Goal: Book appointment/travel/reservation

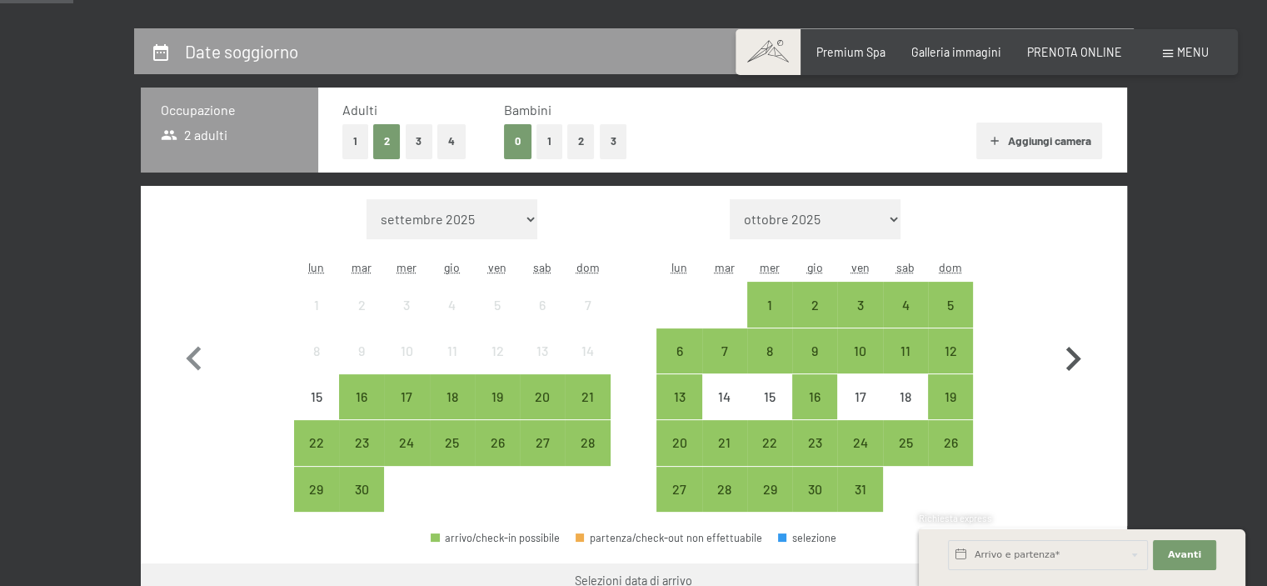
click at [1070, 359] on icon "button" at bounding box center [1073, 359] width 48 height 48
select select "[DATE]"
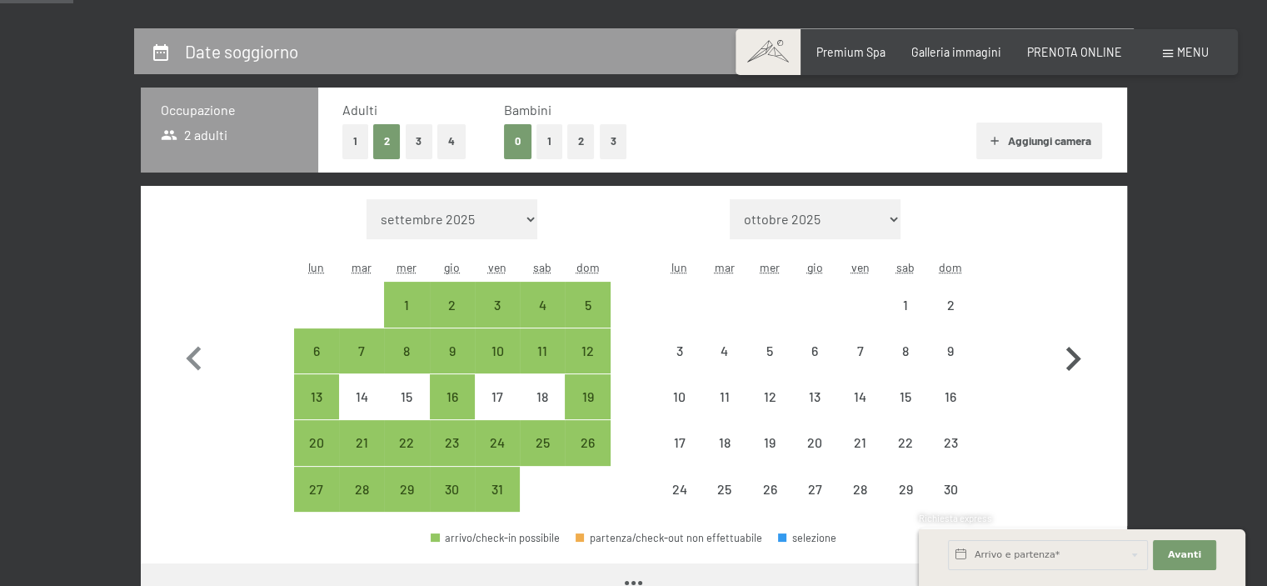
select select "[DATE]"
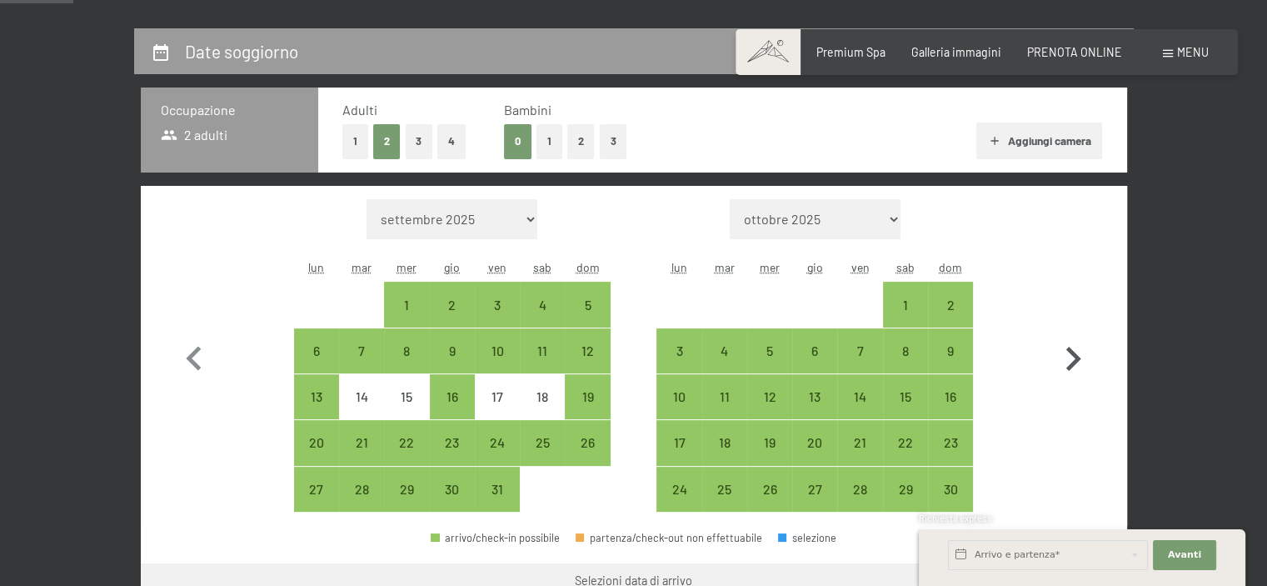
click at [1076, 356] on icon "button" at bounding box center [1073, 359] width 15 height 24
select select "[DATE]"
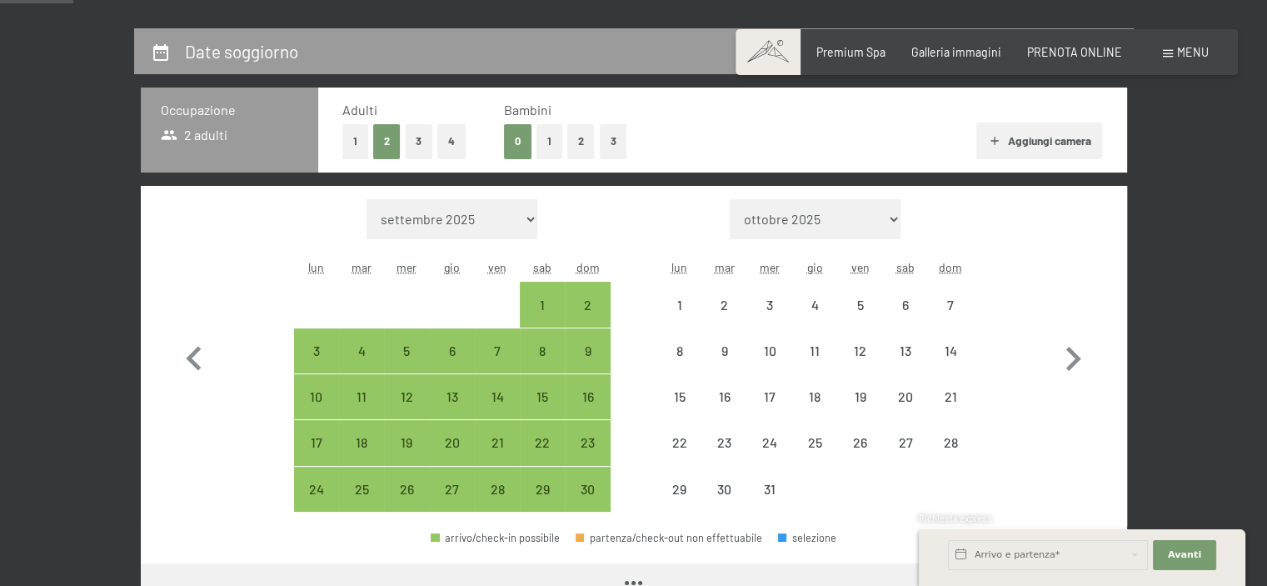
select select "[DATE]"
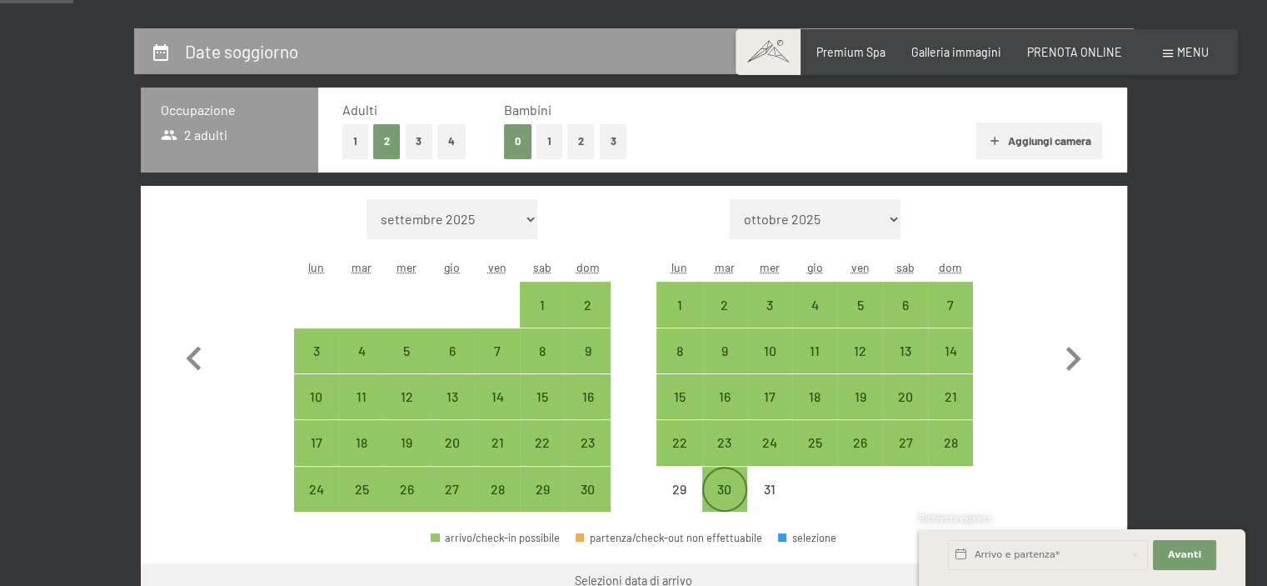
click at [727, 495] on div "30" at bounding box center [725, 503] width 42 height 42
select select "[DATE]"
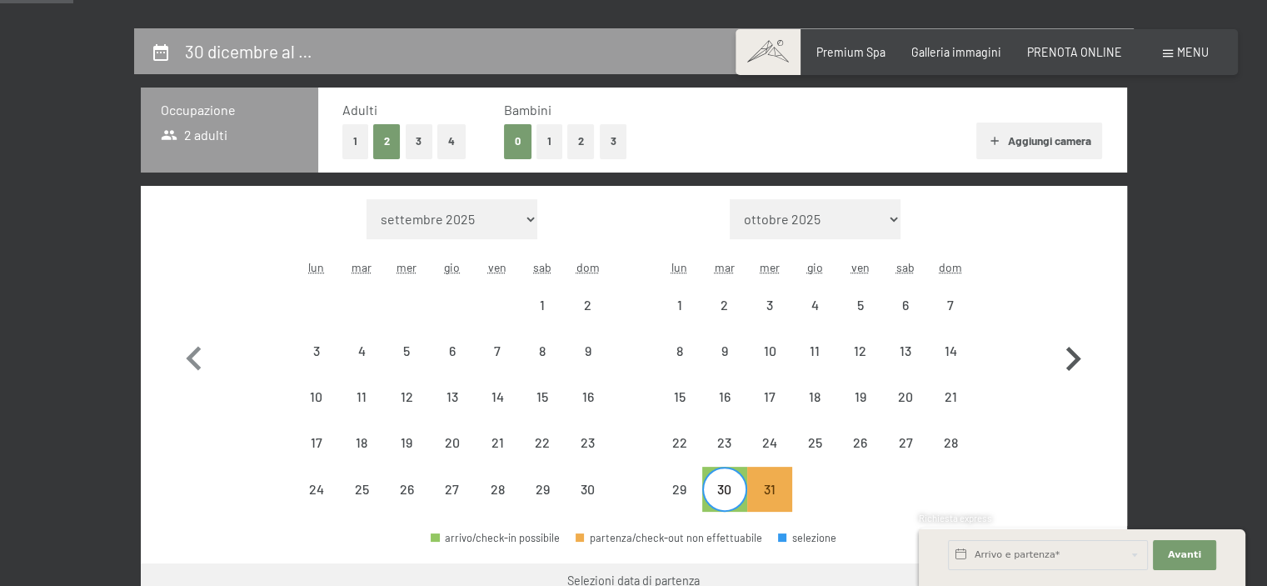
click at [1065, 359] on icon "button" at bounding box center [1073, 359] width 48 height 48
select select "[DATE]"
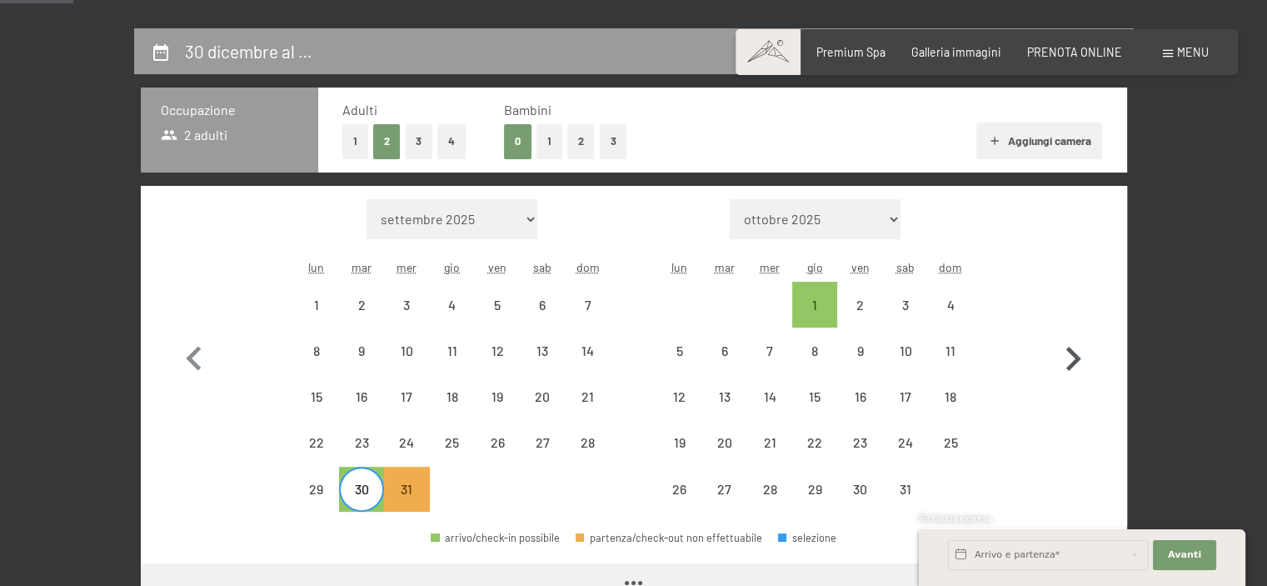
select select "[DATE]"
click at [947, 319] on div "4" at bounding box center [951, 319] width 42 height 42
select select "[DATE]"
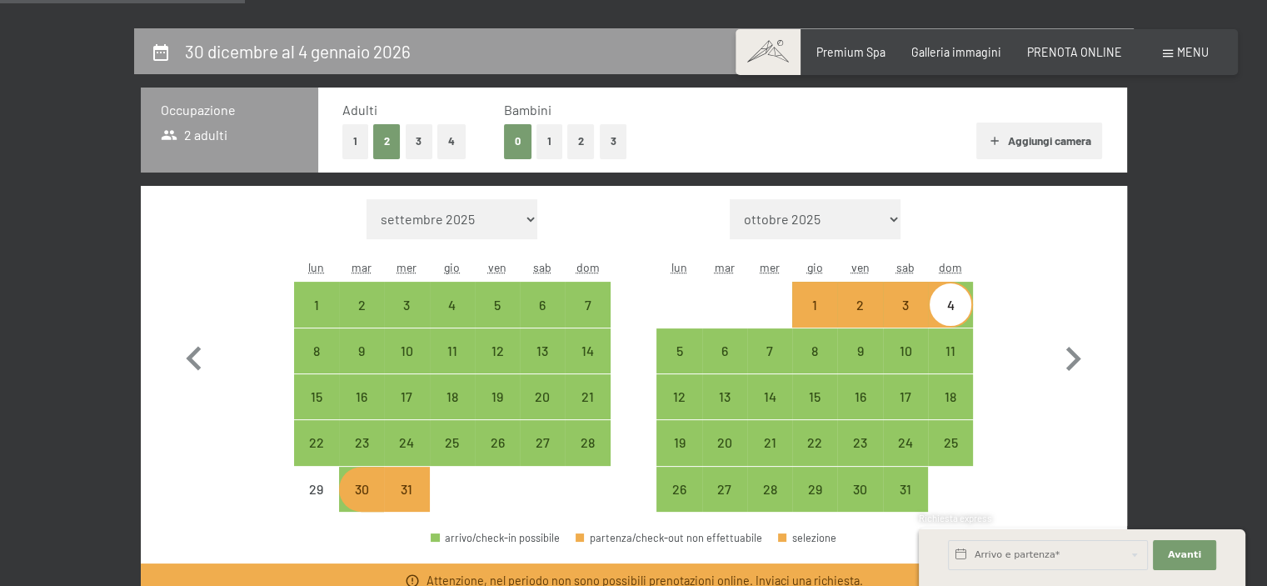
scroll to position [416, 0]
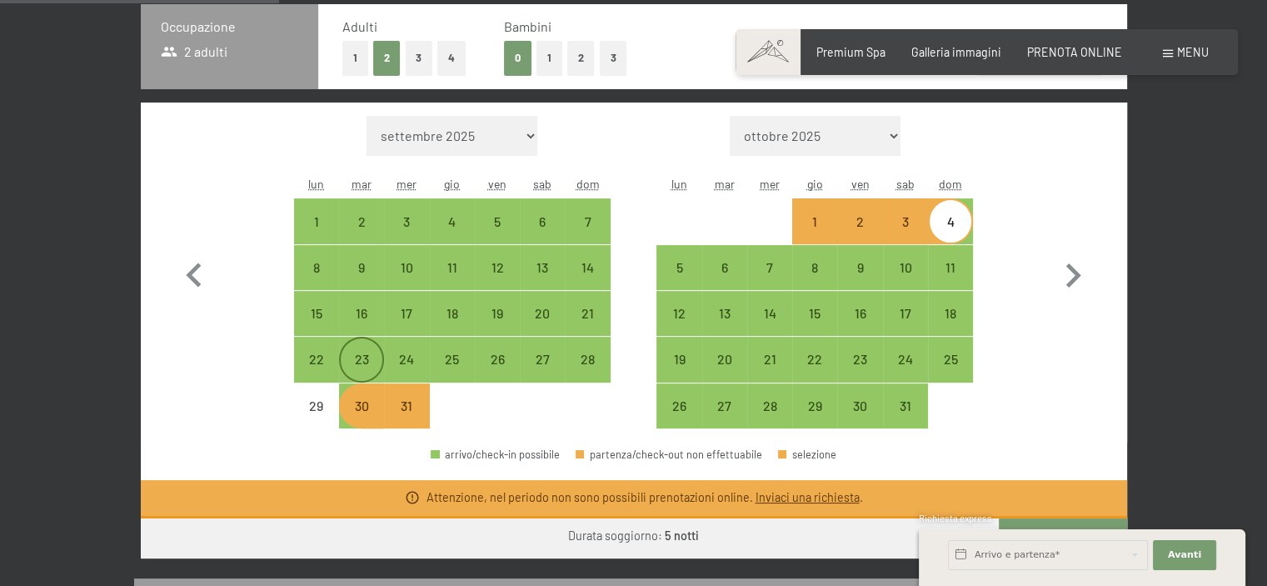
click at [362, 364] on div "23" at bounding box center [362, 373] width 42 height 42
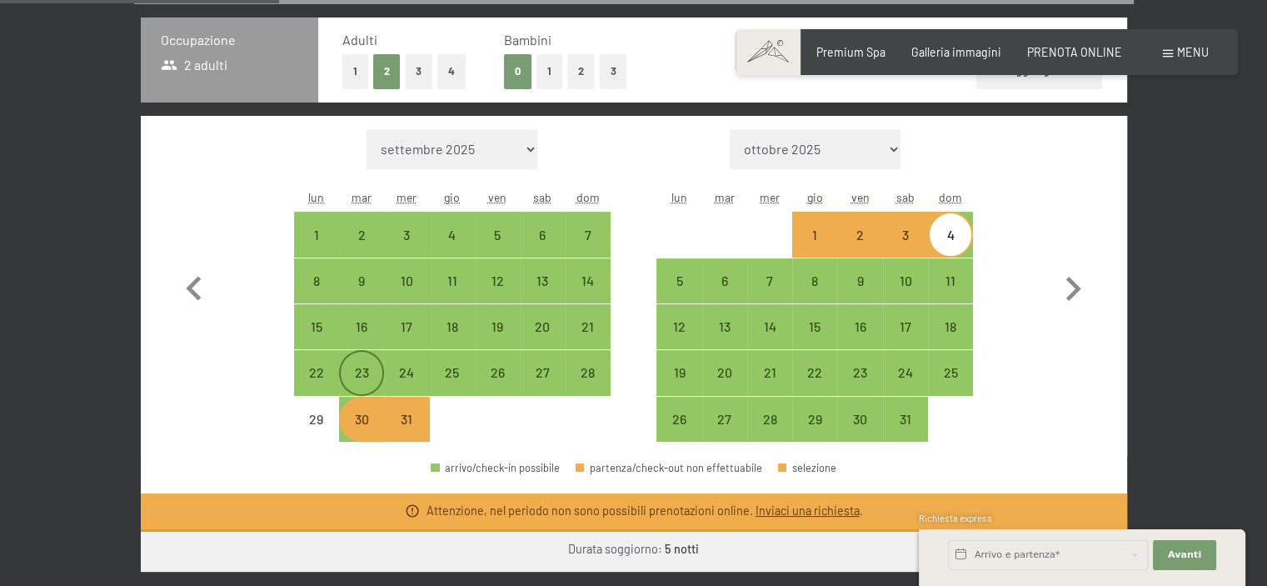
select select "[DATE]"
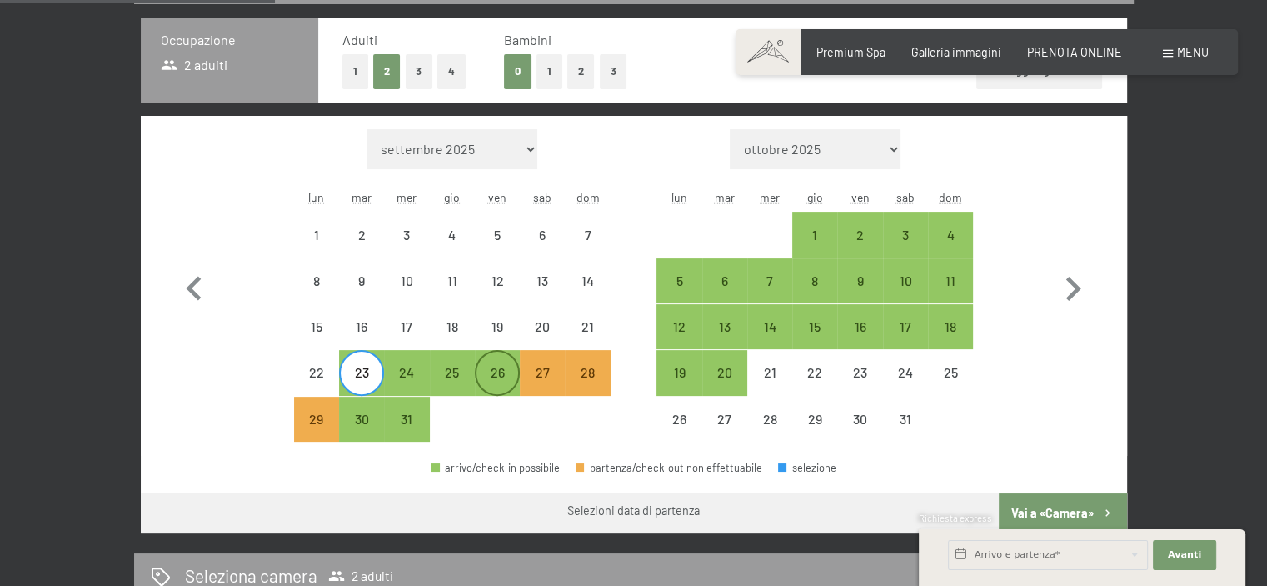
click at [500, 379] on div "26" at bounding box center [497, 387] width 42 height 42
select select "[DATE]"
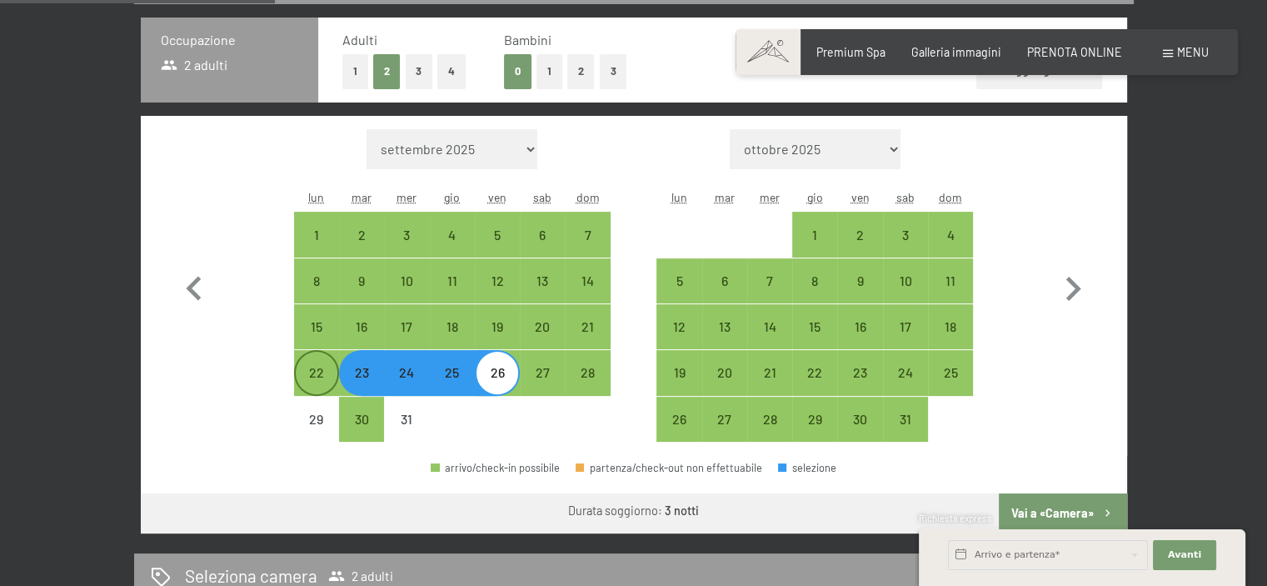
click at [321, 382] on div "22" at bounding box center [317, 387] width 42 height 42
select select "[DATE]"
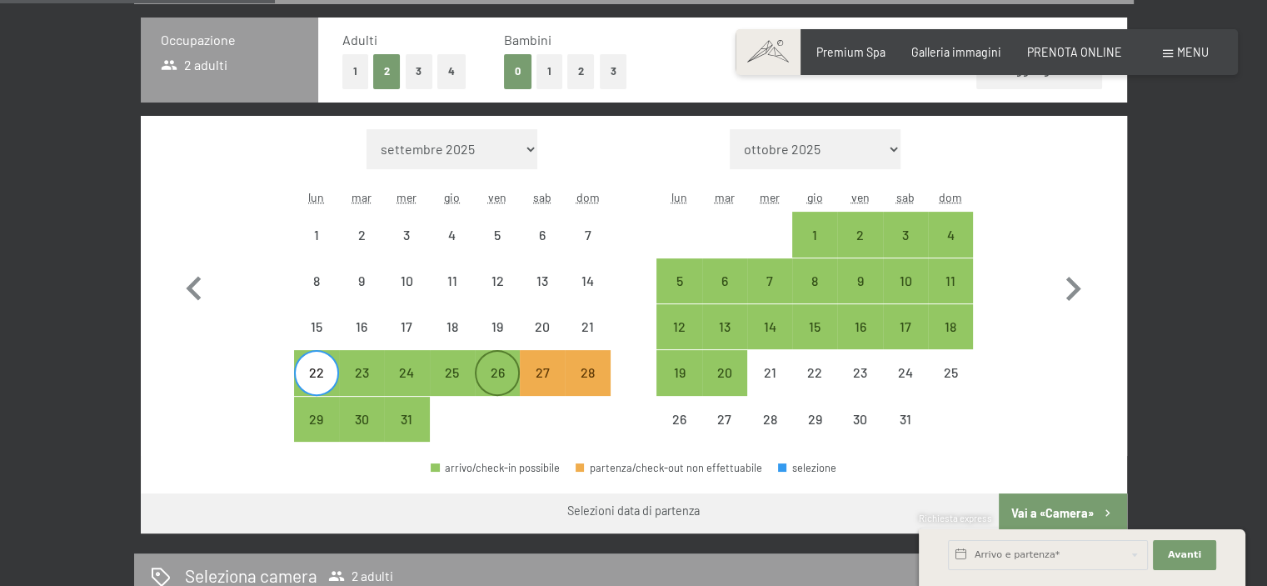
click at [496, 392] on div "26" at bounding box center [497, 387] width 42 height 42
select select "[DATE]"
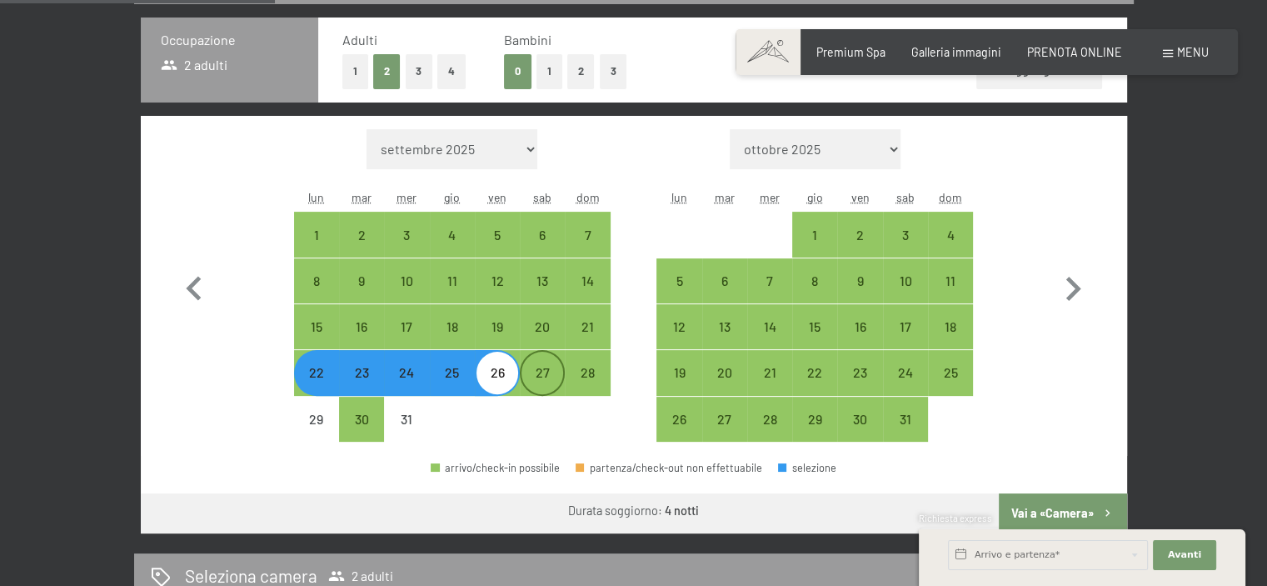
click at [553, 392] on div "27" at bounding box center [542, 387] width 42 height 42
select select "[DATE]"
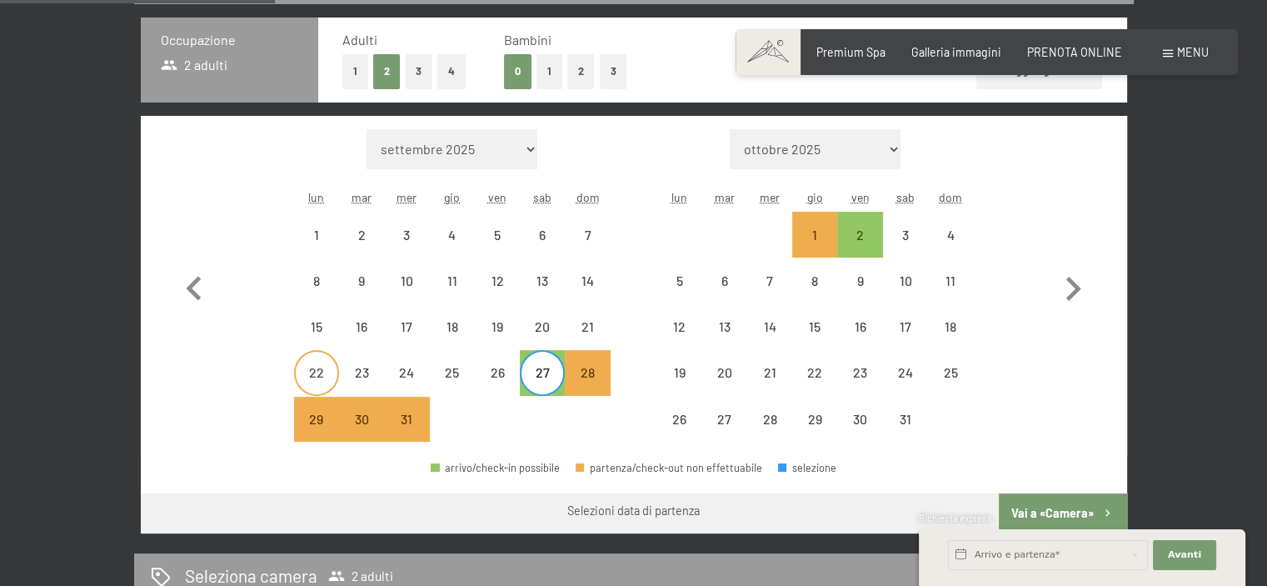
click at [320, 366] on div "22" at bounding box center [317, 387] width 42 height 42
select select "[DATE]"
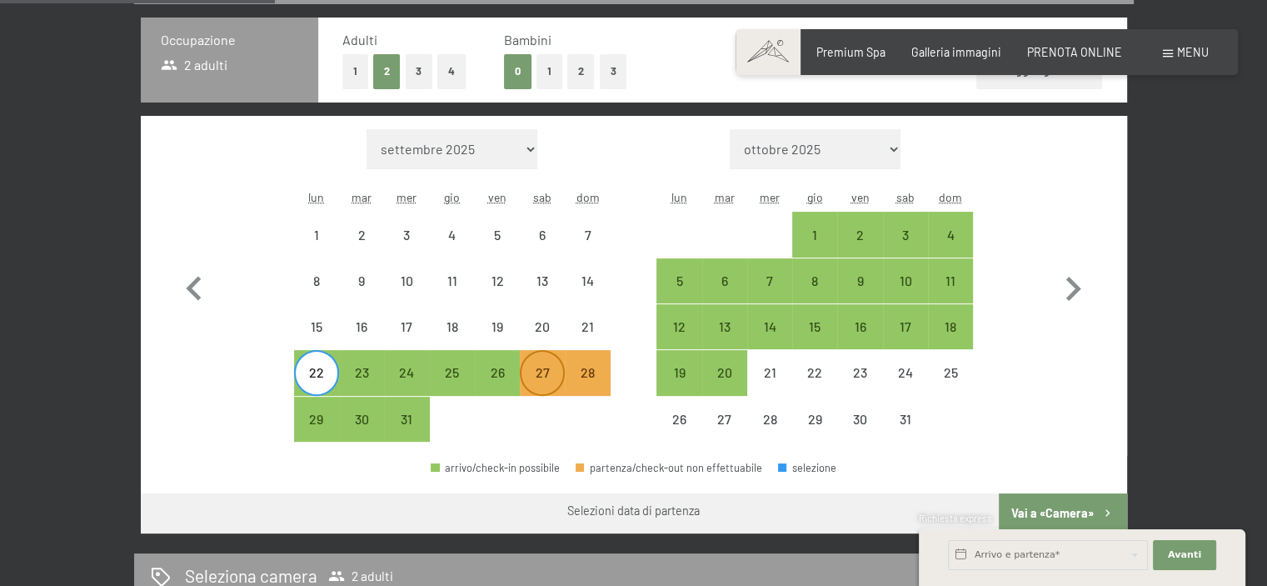
click at [541, 366] on div "27" at bounding box center [542, 387] width 42 height 42
select select "[DATE]"
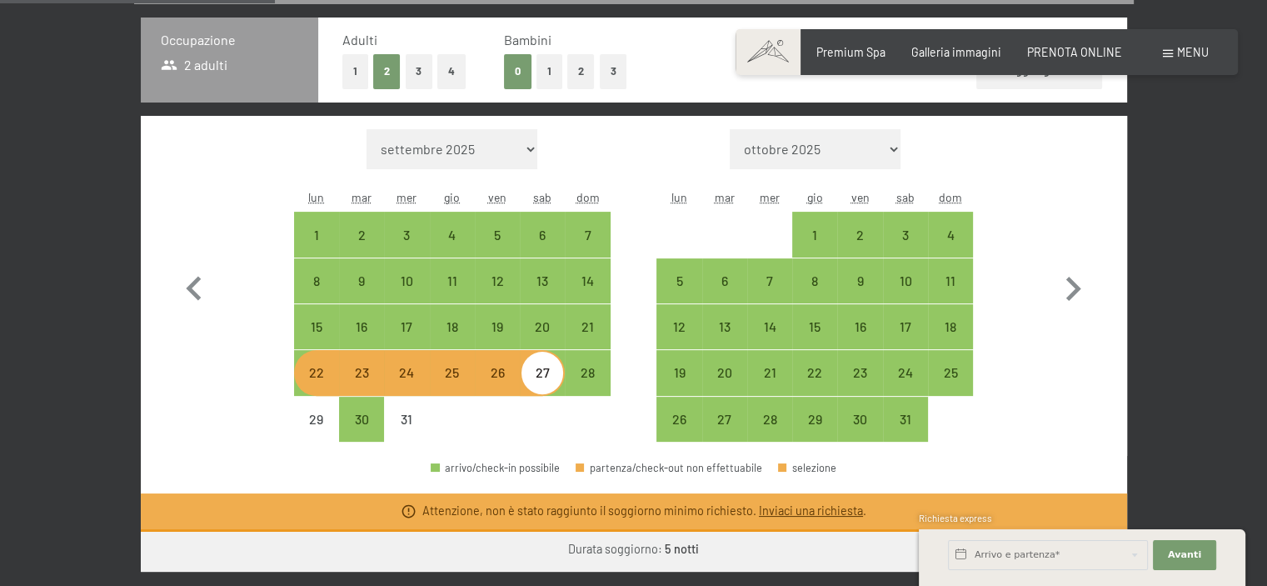
click at [526, 416] on div at bounding box center [542, 418] width 45 height 45
click at [605, 160] on form "Mese/anno settembre 2025 ottobre 2025 novembre 2025 dicembre 2025 gennaio 2026 …" at bounding box center [452, 149] width 317 height 40
click at [324, 376] on div "22" at bounding box center [317, 387] width 42 height 42
select select "[DATE]"
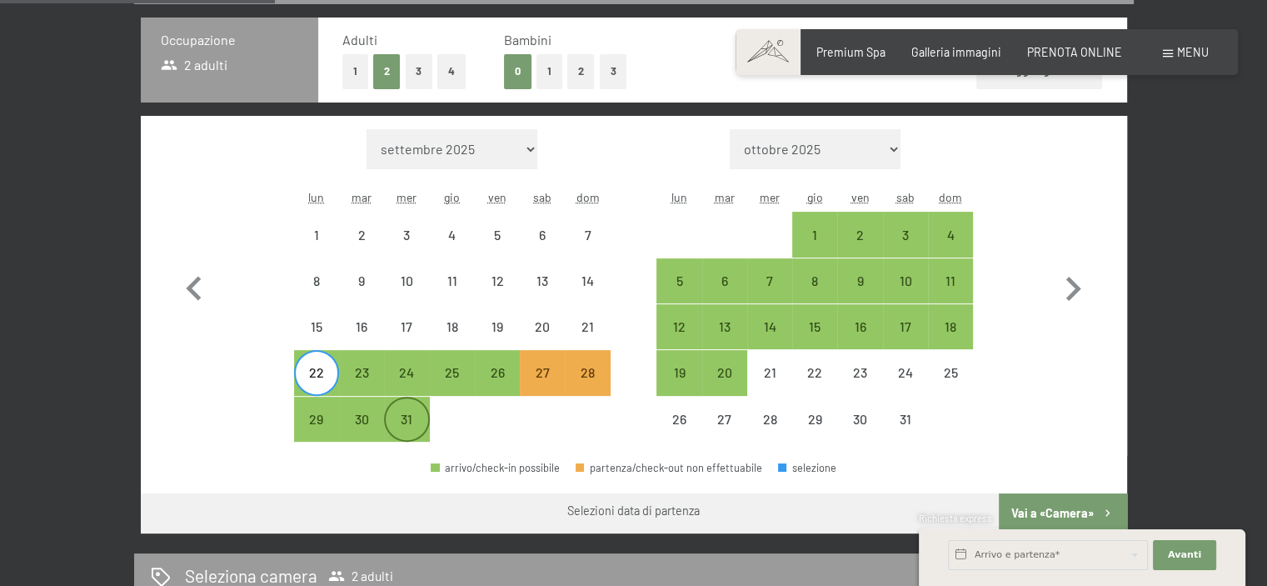
click at [418, 431] on div "31" at bounding box center [407, 433] width 42 height 42
select select "[DATE]"
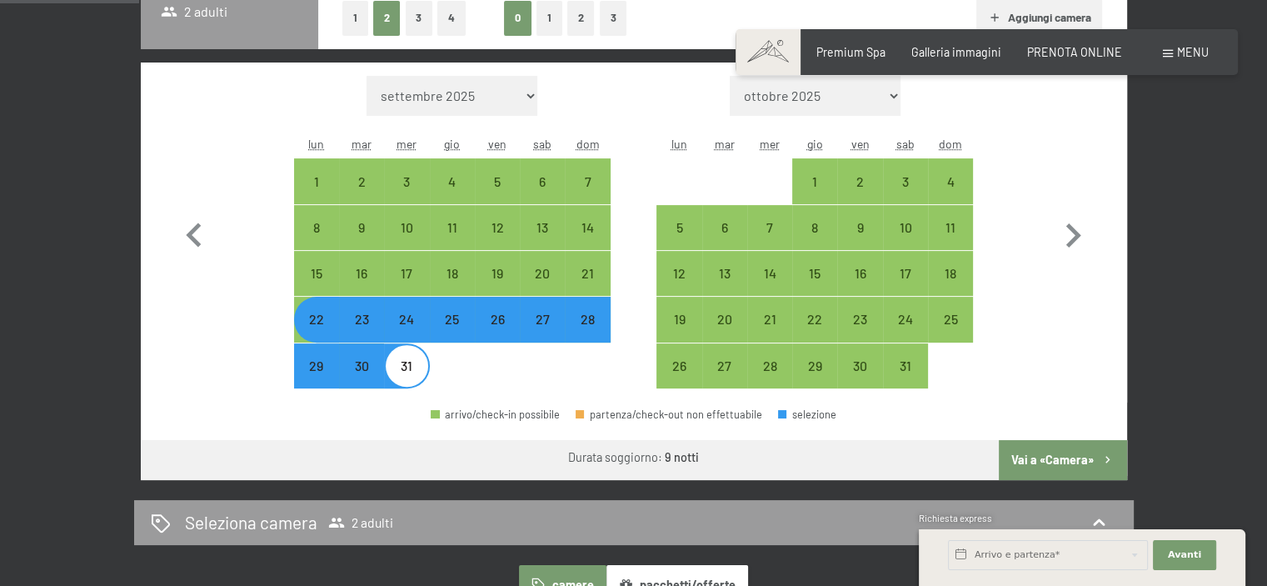
scroll to position [570, 0]
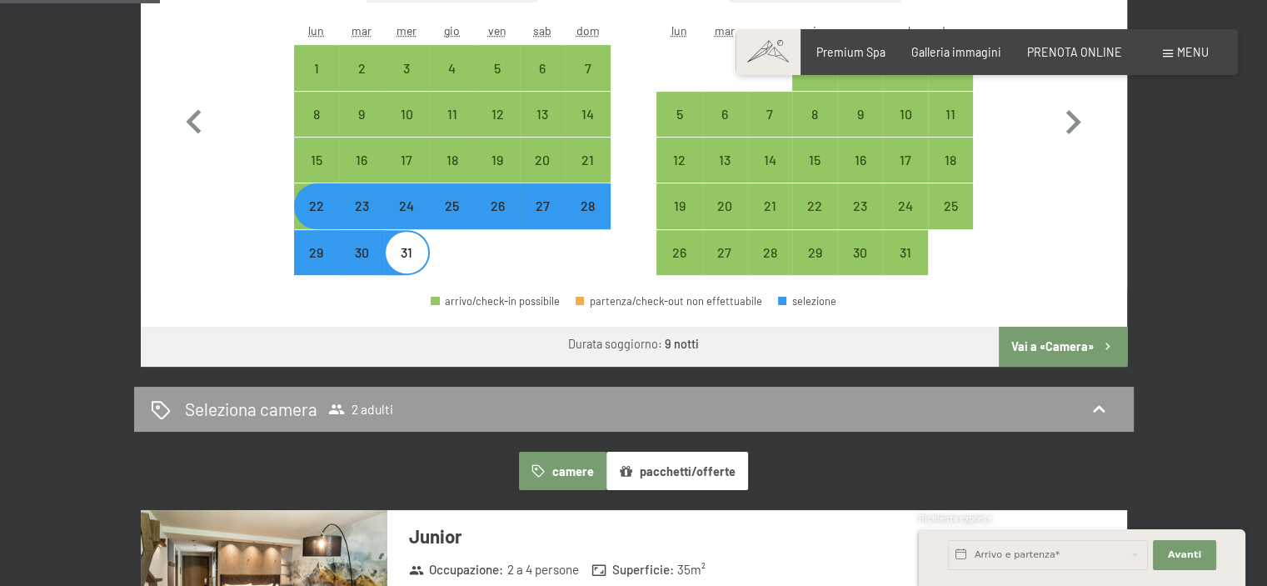
click at [1046, 348] on button "Vai a «Camera»" at bounding box center [1062, 347] width 127 height 40
select select "[DATE]"
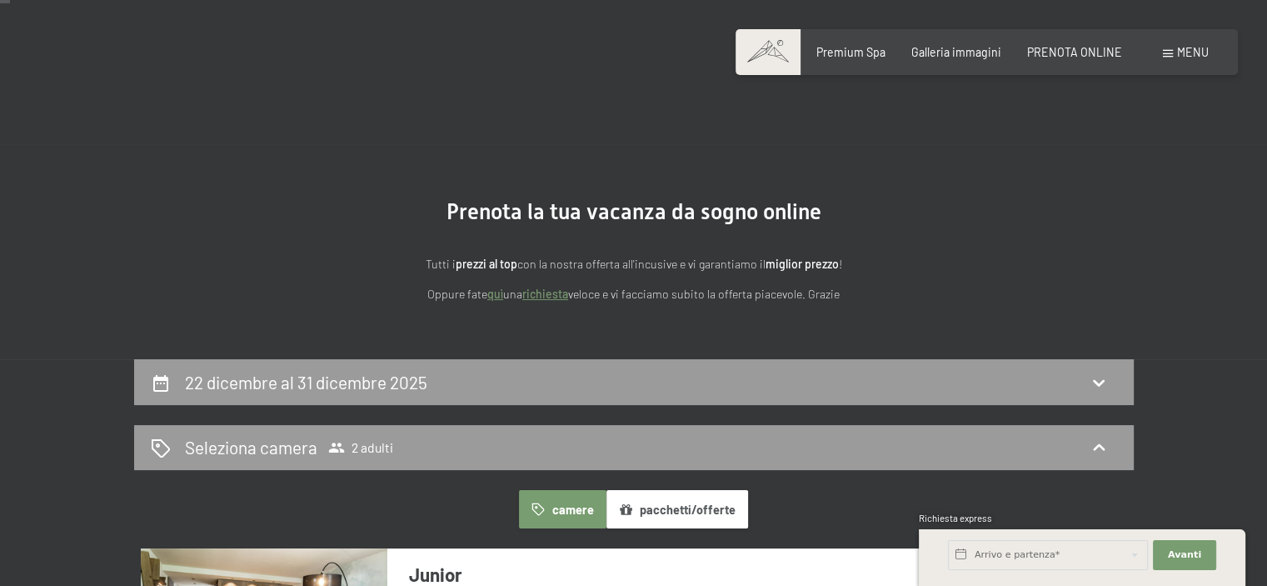
scroll to position [0, 0]
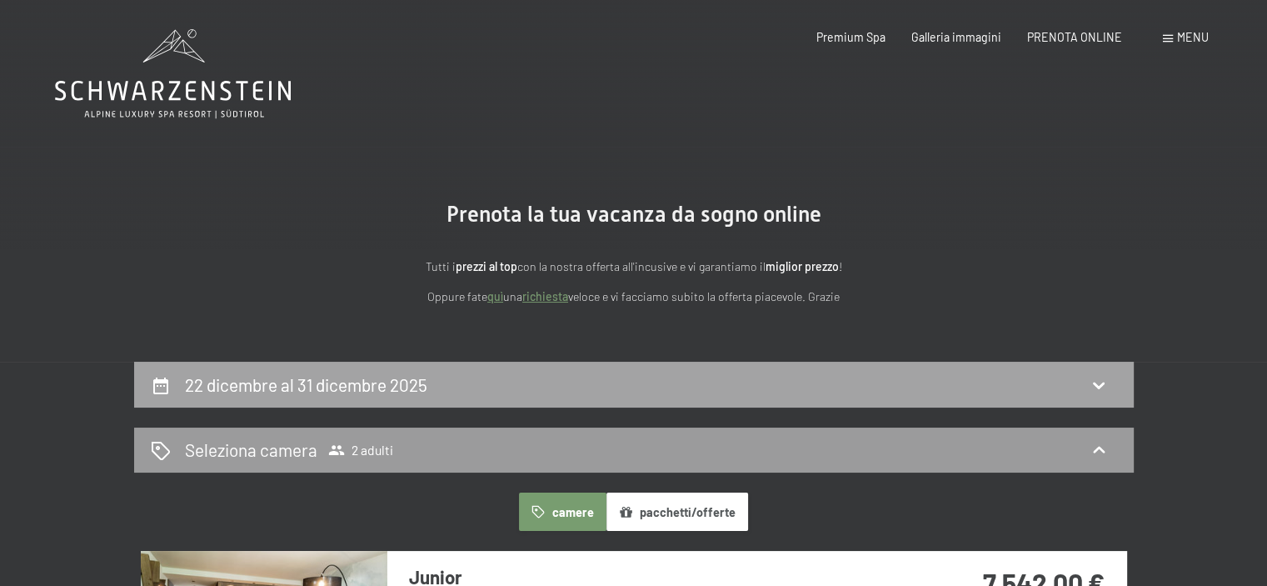
click at [366, 389] on h2 "22 dicembre al 31 dicembre 2025" at bounding box center [306, 384] width 242 height 21
select select "[DATE]"
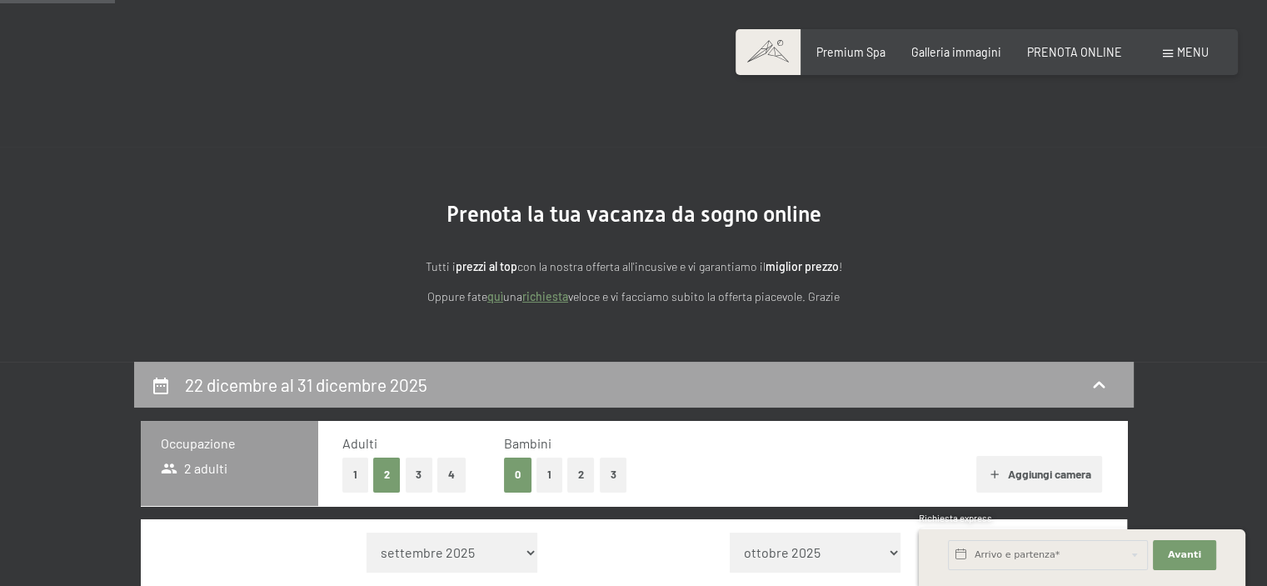
scroll to position [361, 0]
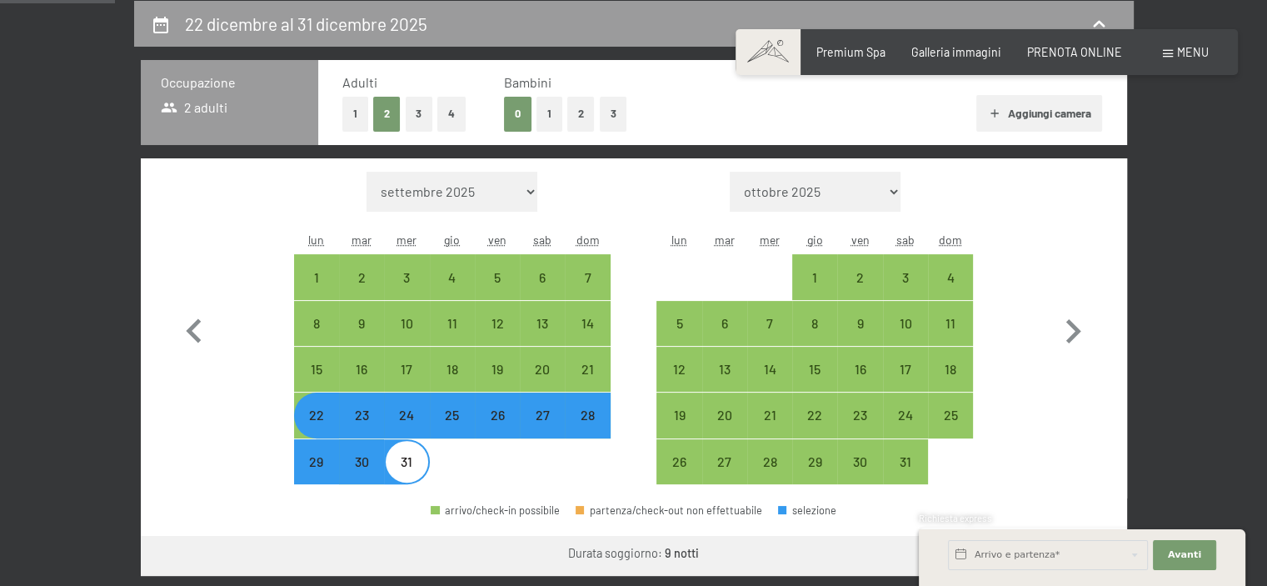
click at [317, 422] on div "22" at bounding box center [317, 429] width 42 height 42
select select "[DATE]"
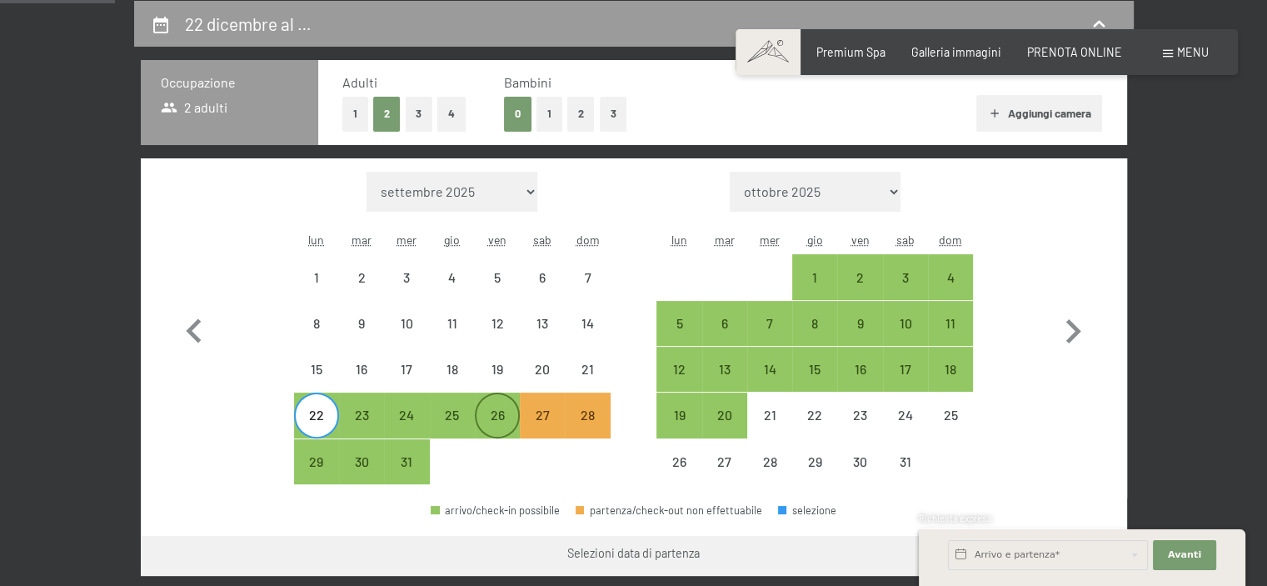
click at [490, 416] on div "26" at bounding box center [497, 429] width 42 height 42
select select "[DATE]"
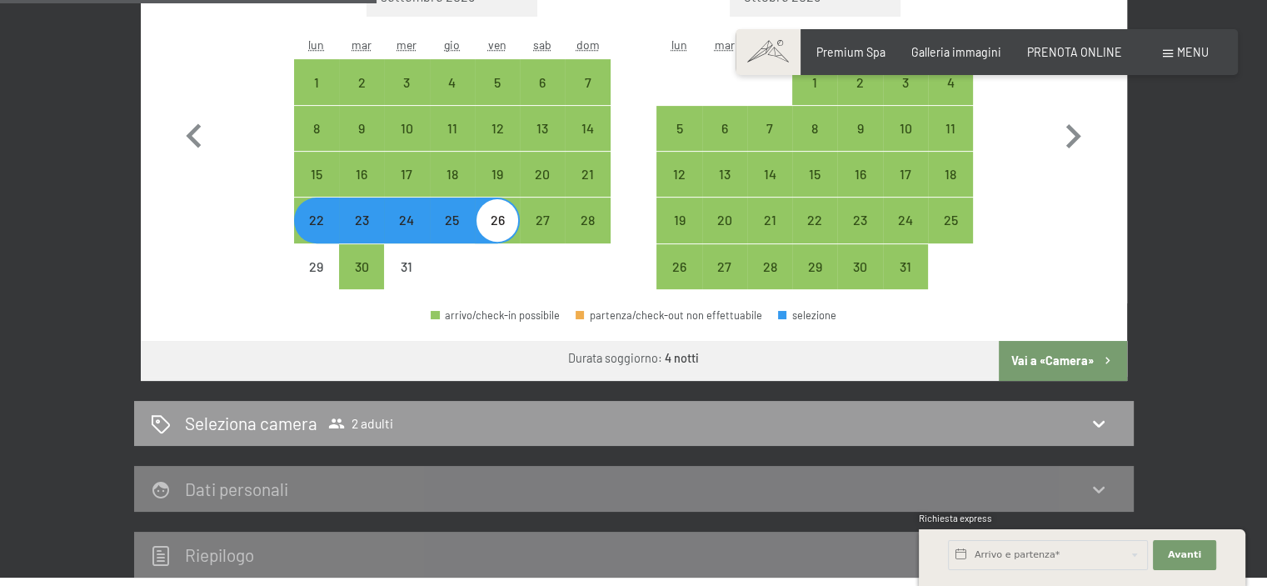
scroll to position [611, 0]
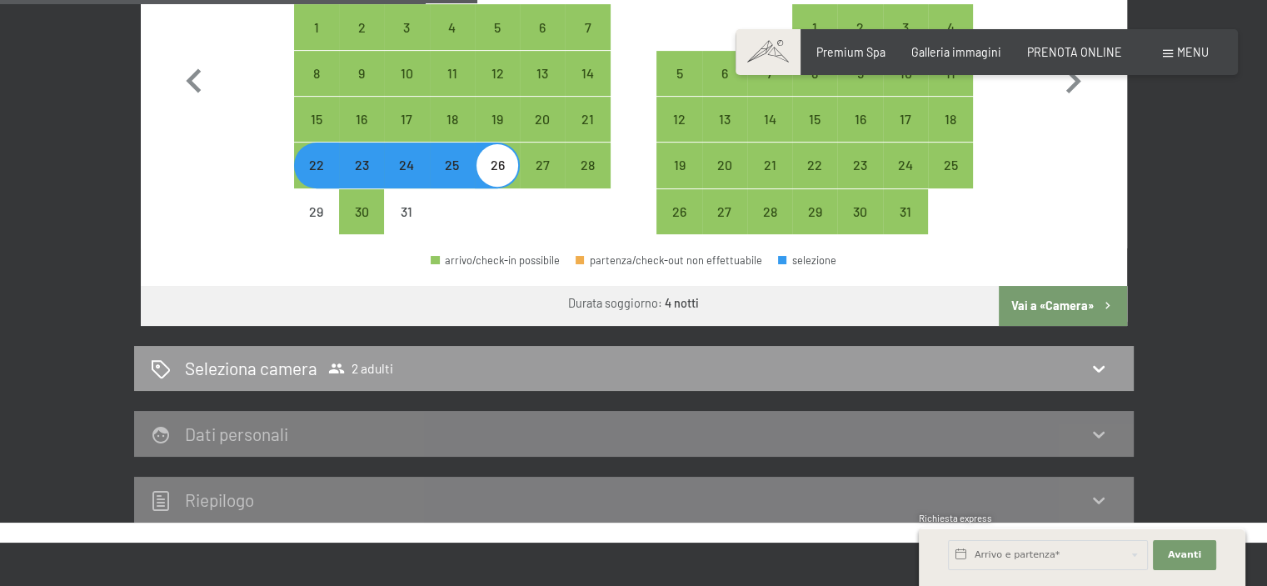
click at [1029, 294] on button "Vai a «Camera»" at bounding box center [1062, 306] width 127 height 40
select select "[DATE]"
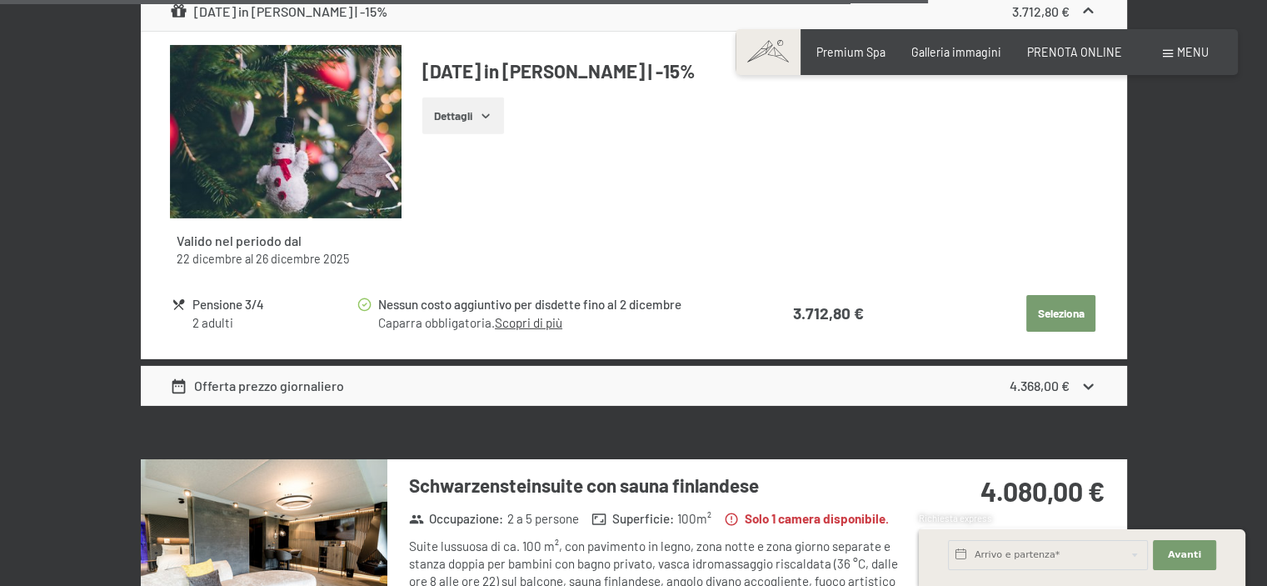
scroll to position [5359, 0]
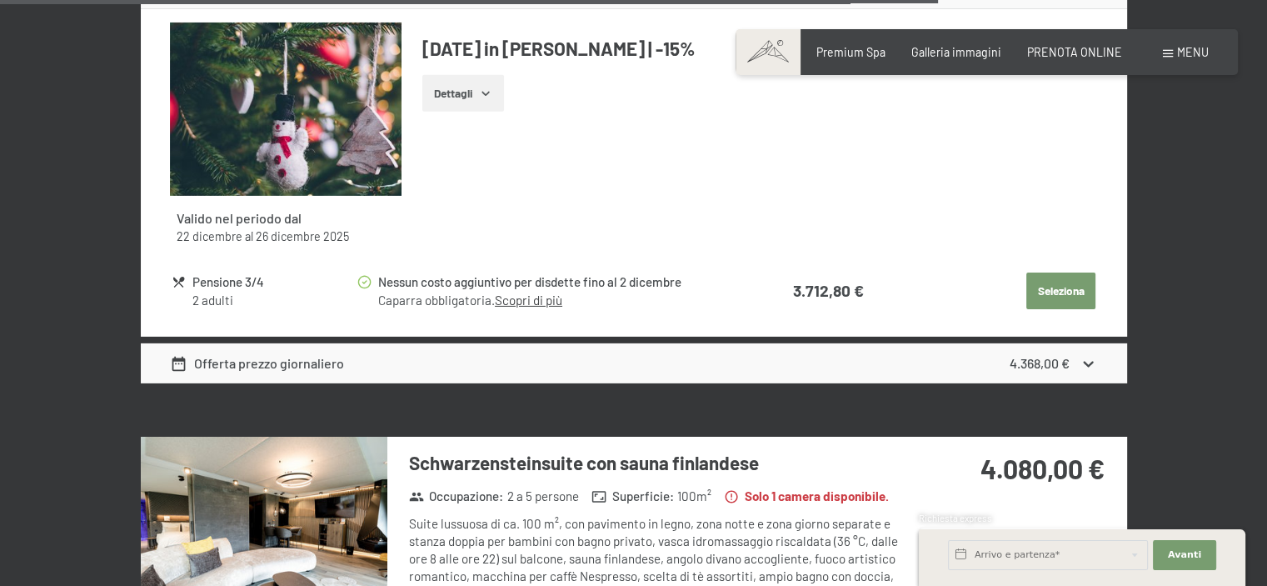
click at [1085, 361] on icon at bounding box center [1089, 364] width 10 height 6
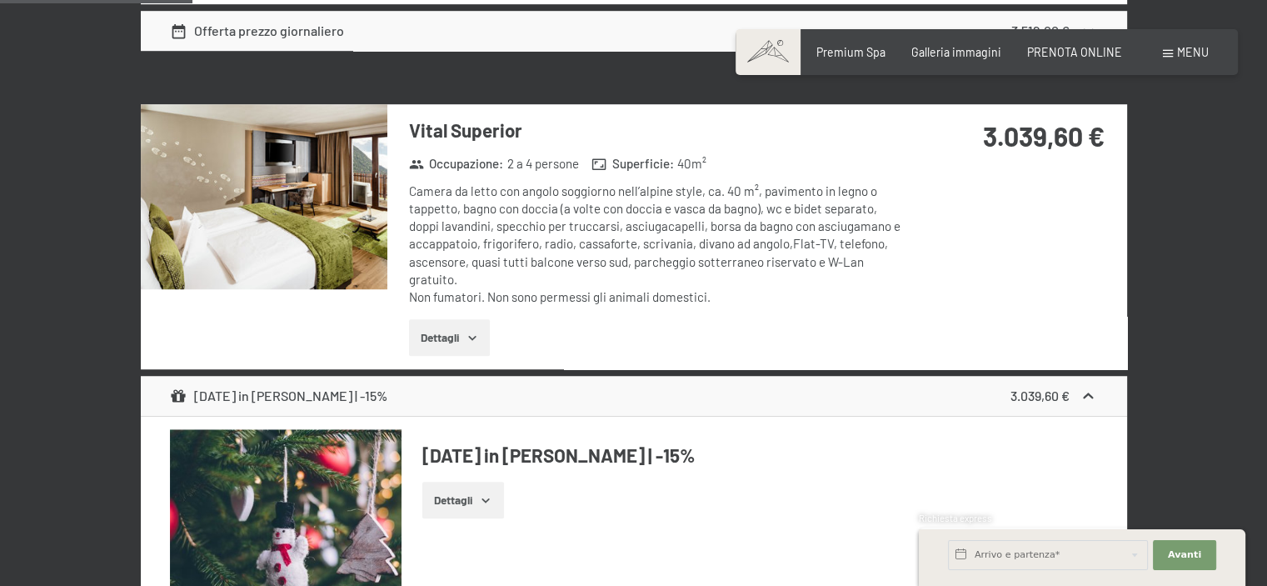
scroll to position [1110, 0]
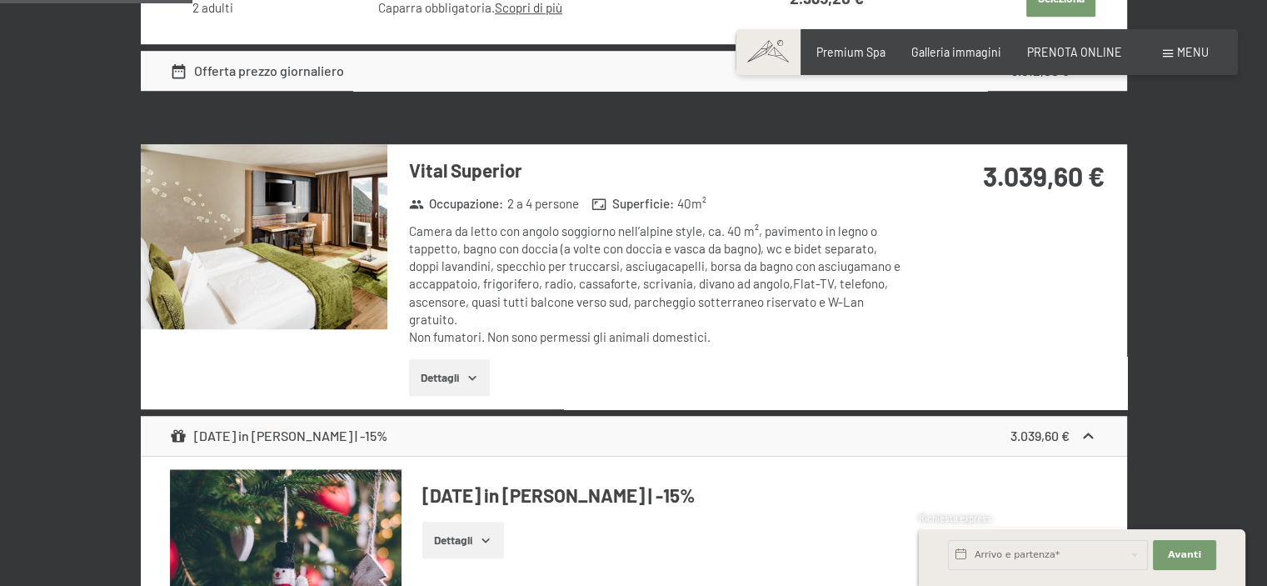
click at [290, 248] on img at bounding box center [264, 236] width 247 height 185
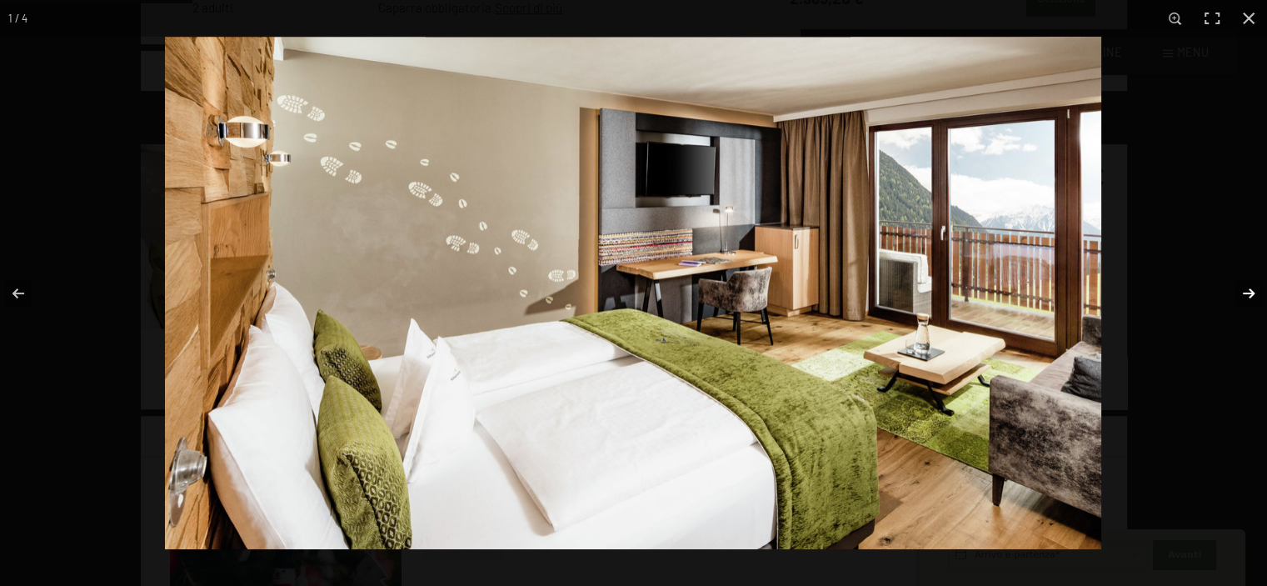
click at [1245, 288] on button "button" at bounding box center [1238, 293] width 58 height 83
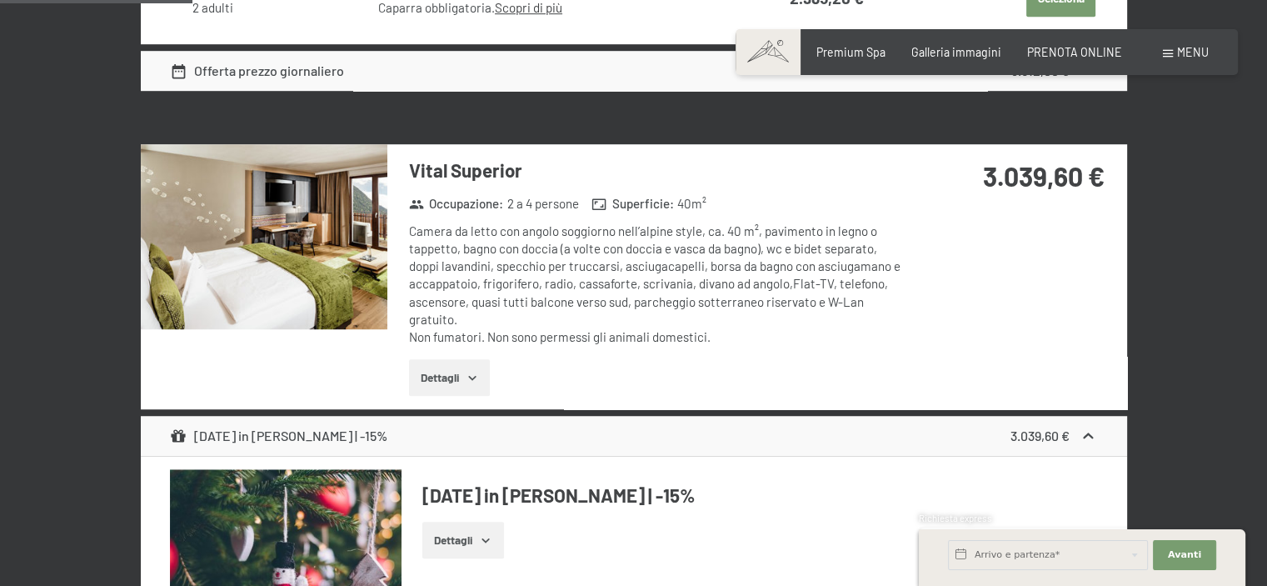
click at [0, 0] on button "button" at bounding box center [0, 0] width 0 height 0
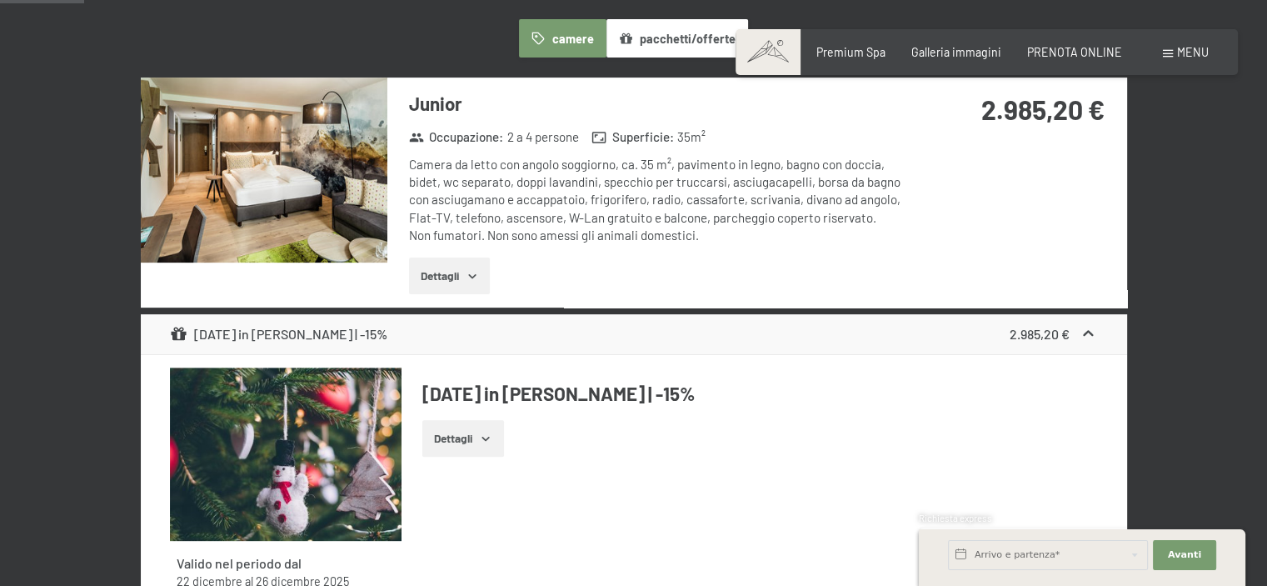
scroll to position [444, 0]
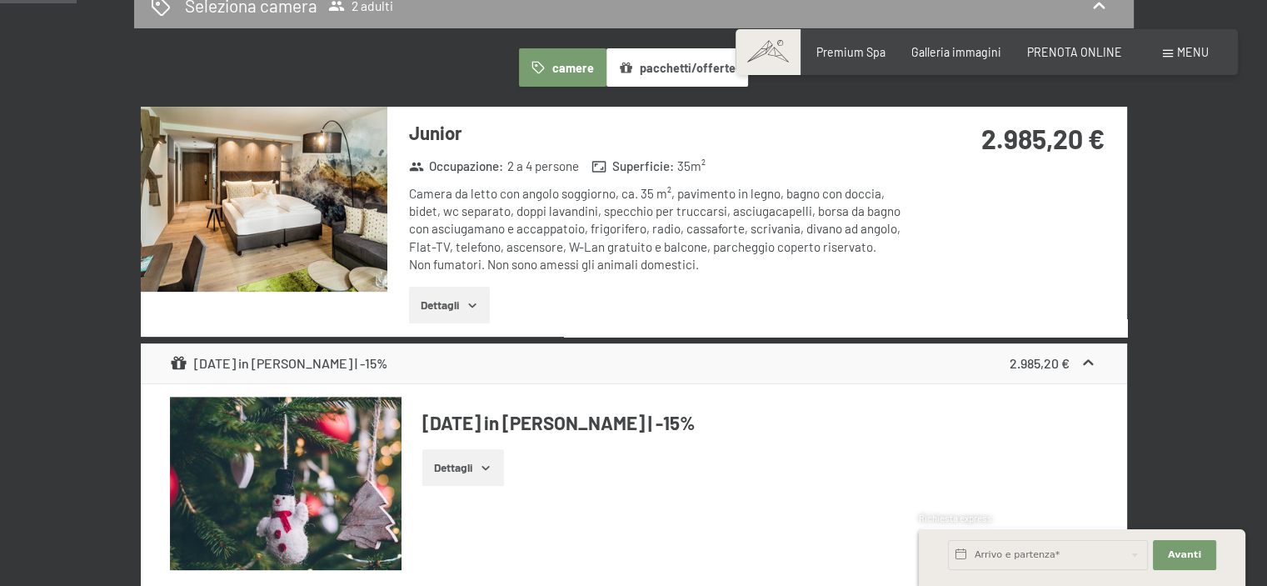
click at [235, 202] on img at bounding box center [264, 199] width 247 height 185
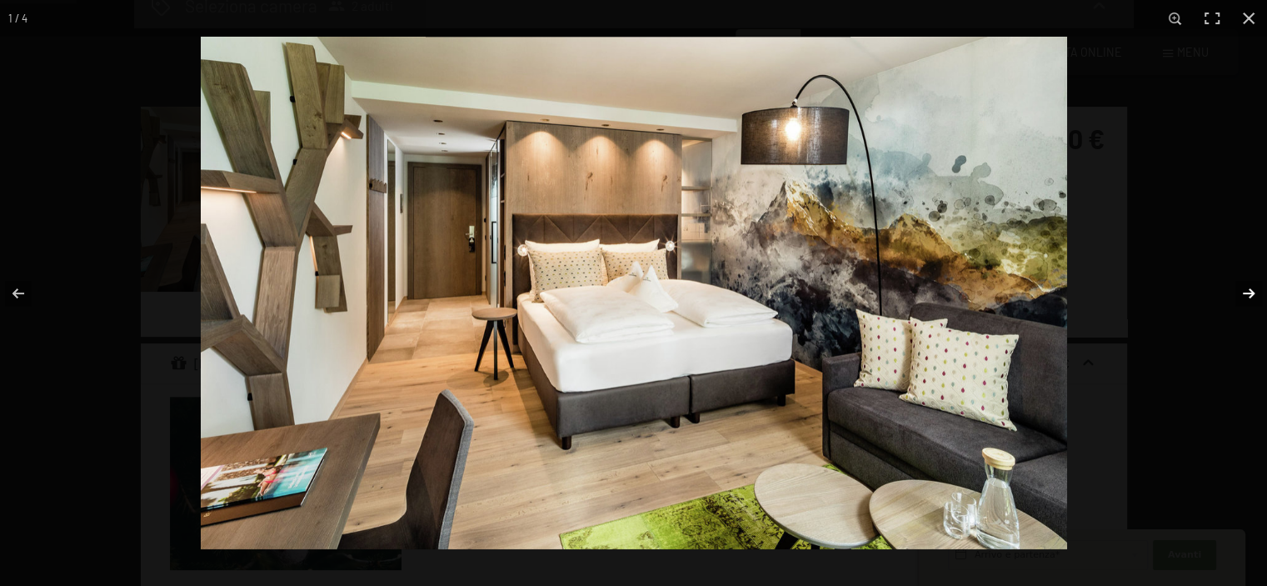
click at [1249, 285] on button "button" at bounding box center [1238, 293] width 58 height 83
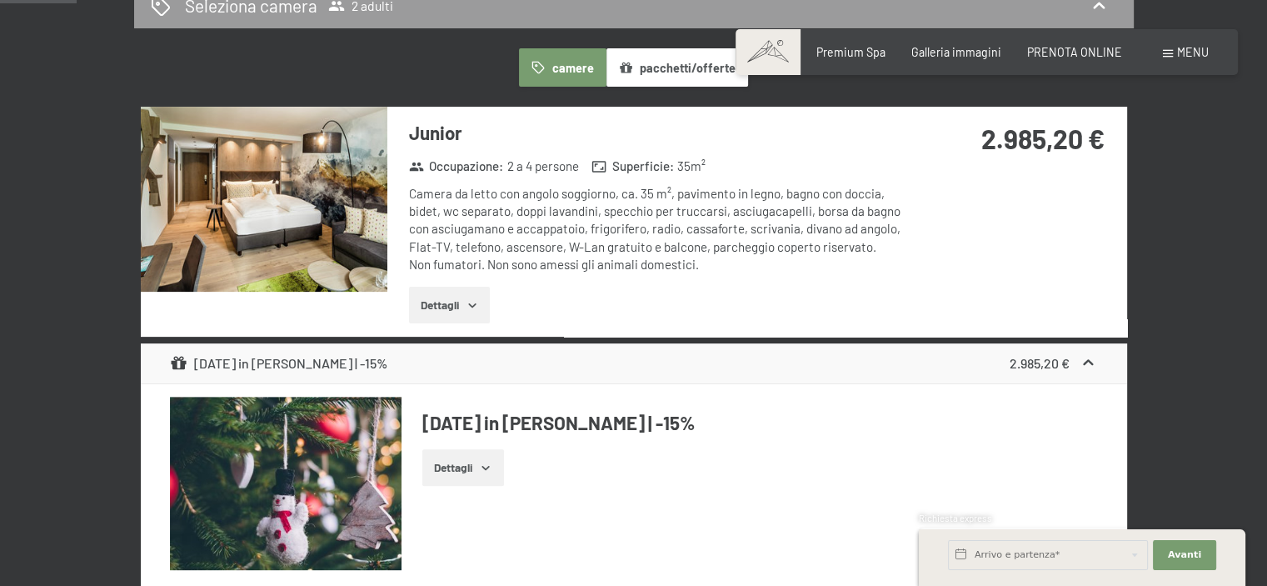
click at [0, 0] on button "button" at bounding box center [0, 0] width 0 height 0
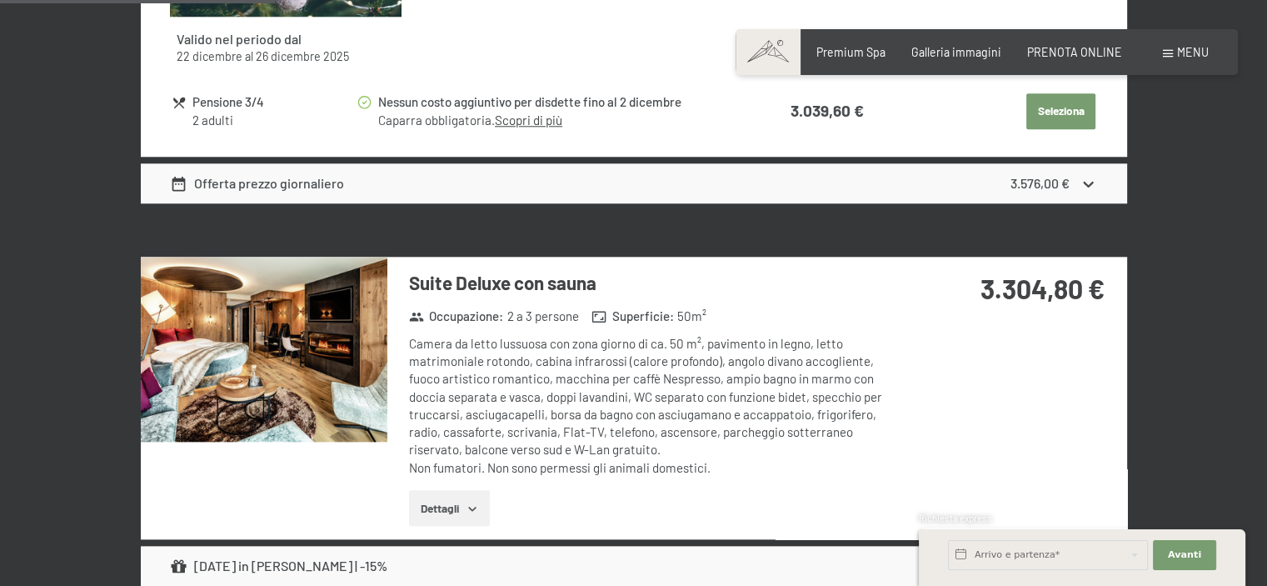
scroll to position [1749, 0]
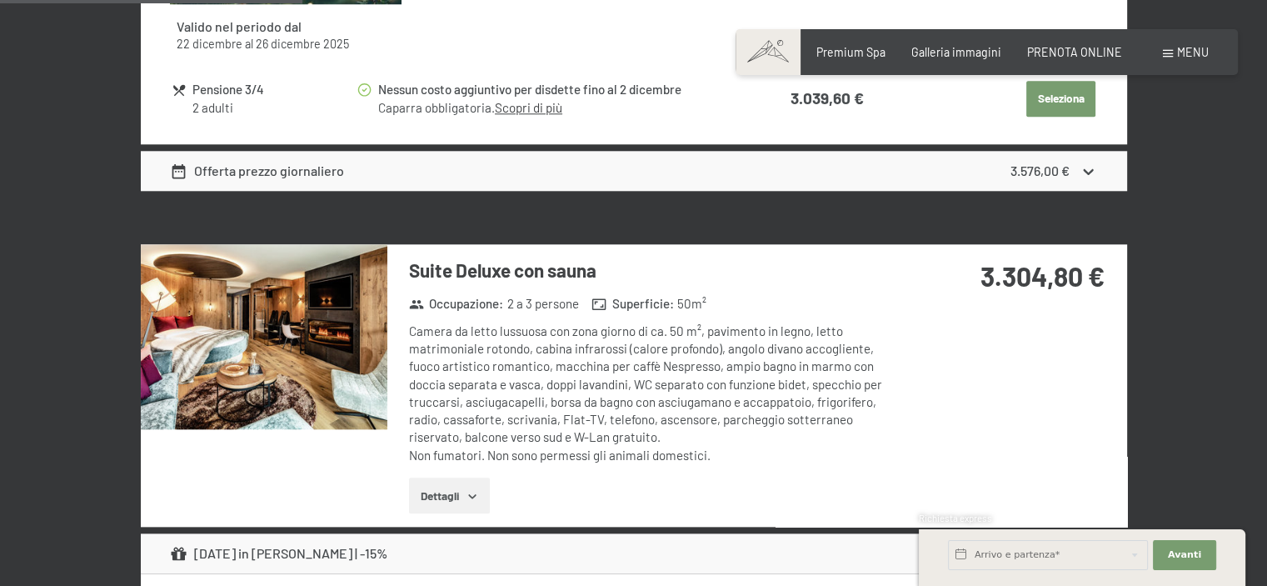
click at [334, 331] on img at bounding box center [264, 336] width 247 height 185
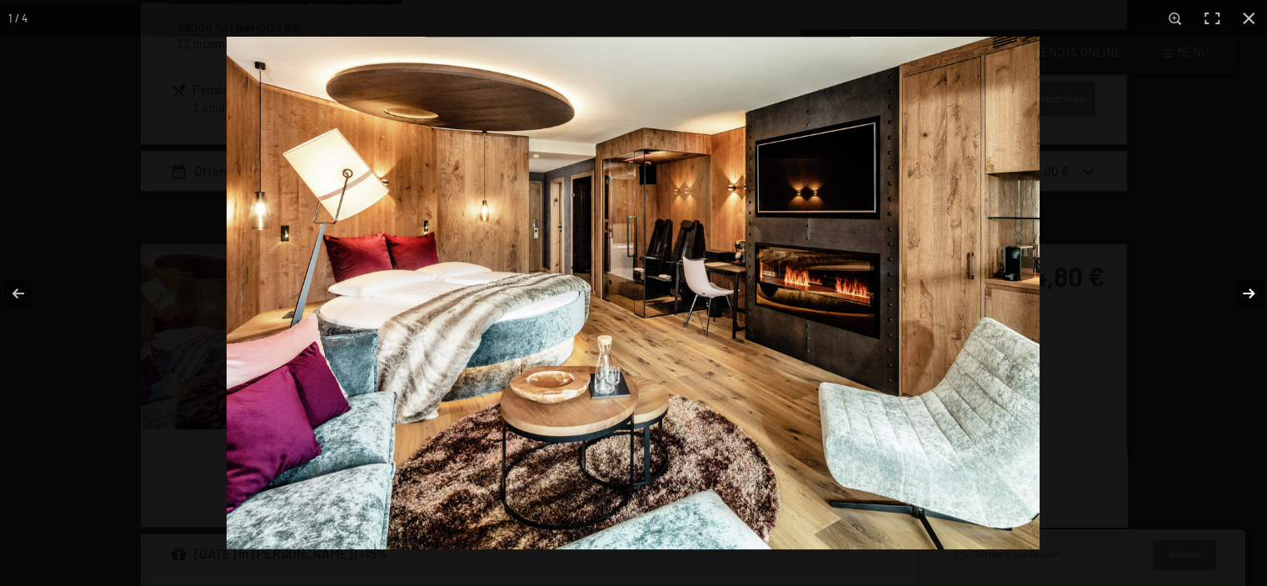
click at [1249, 292] on button "button" at bounding box center [1238, 293] width 58 height 83
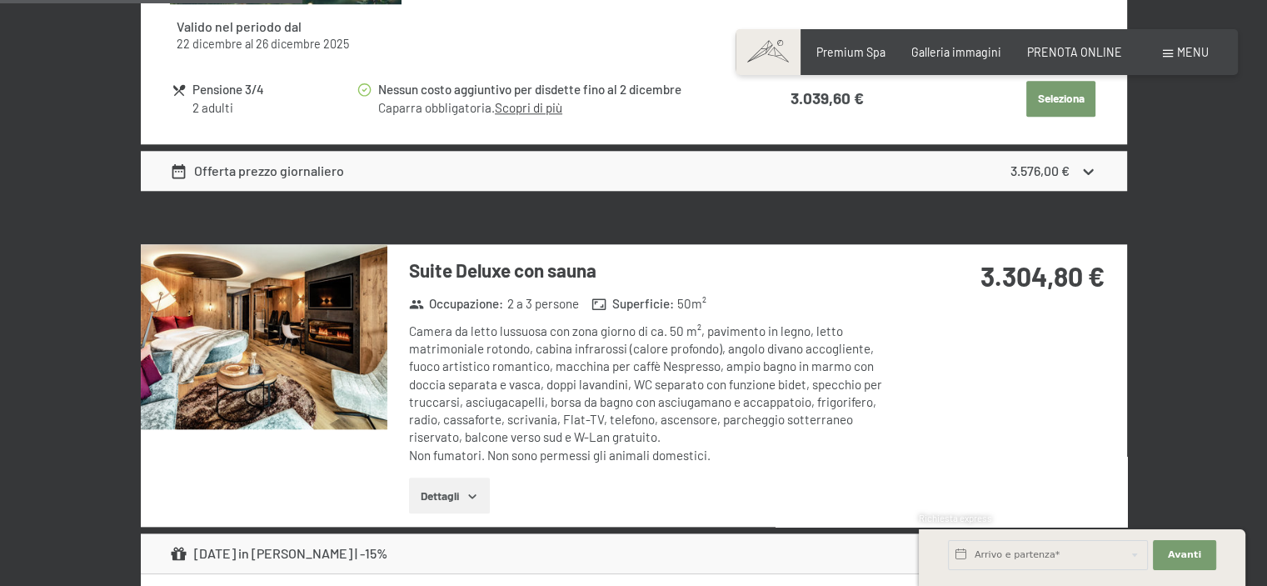
click at [0, 0] on button "button" at bounding box center [0, 0] width 0 height 0
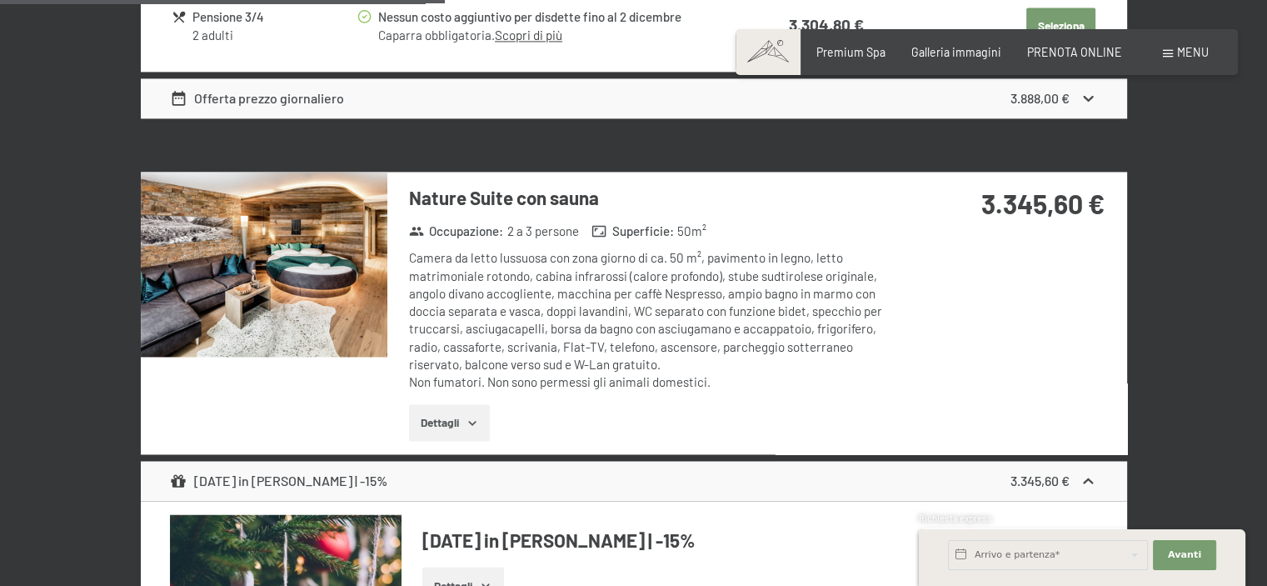
scroll to position [2582, 0]
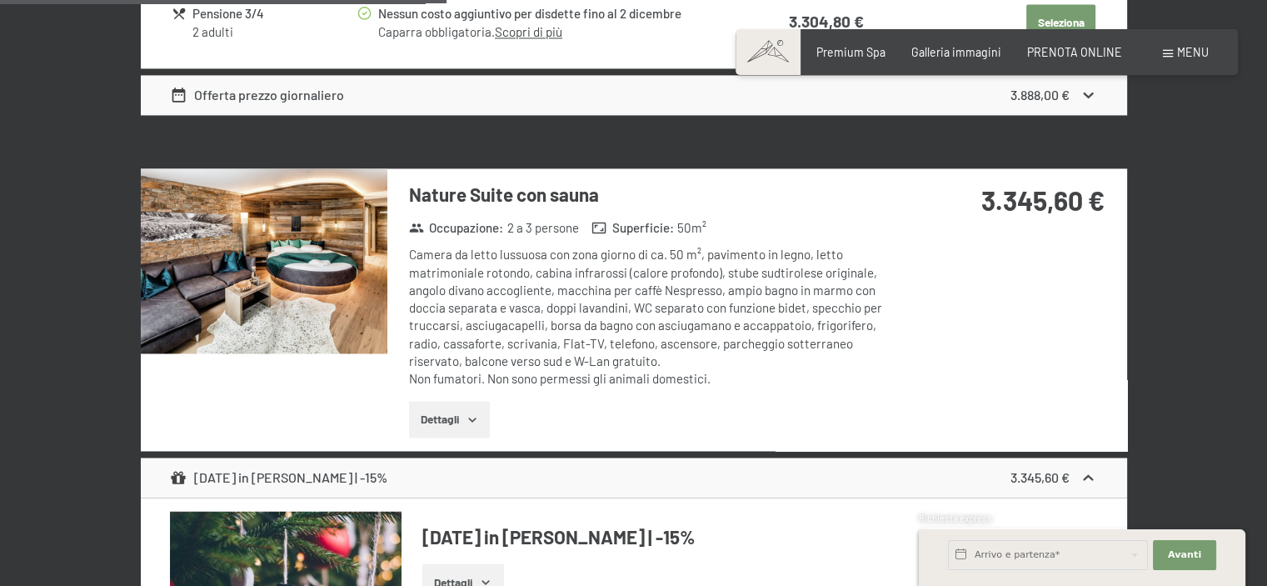
click at [294, 286] on img at bounding box center [264, 260] width 247 height 185
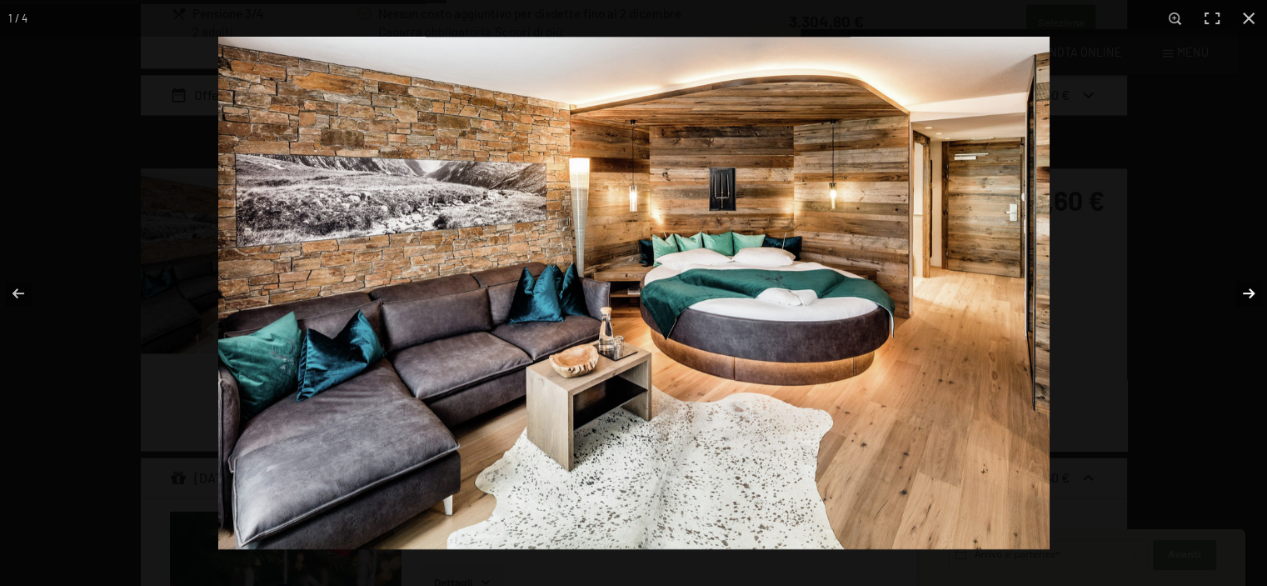
click at [1243, 292] on button "button" at bounding box center [1238, 293] width 58 height 83
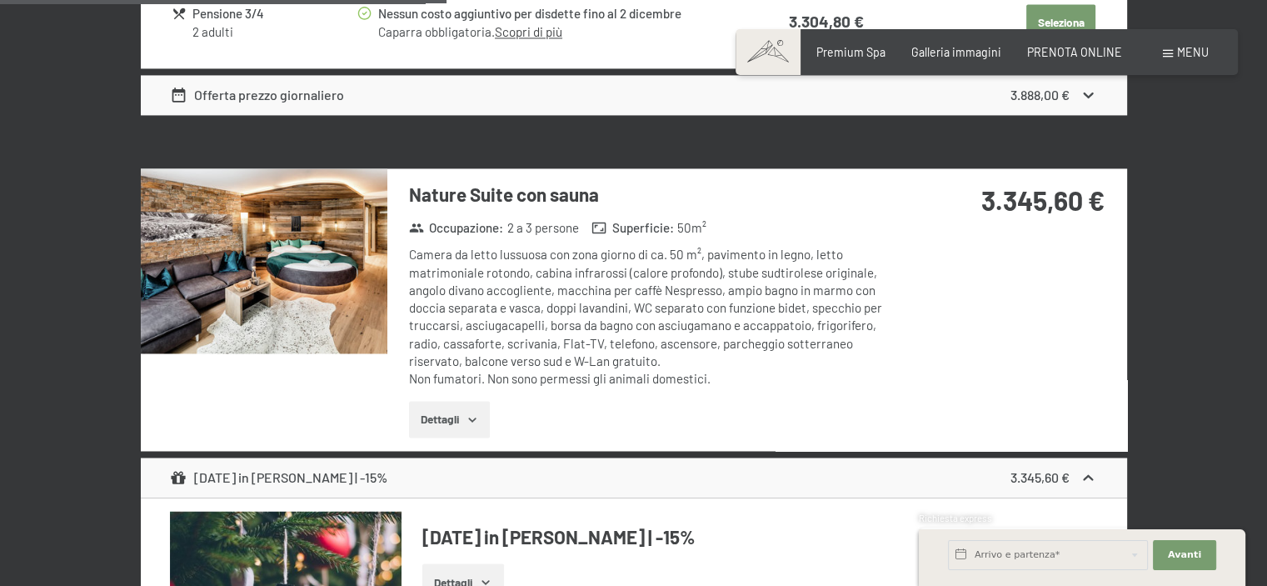
click at [0, 0] on button "button" at bounding box center [0, 0] width 0 height 0
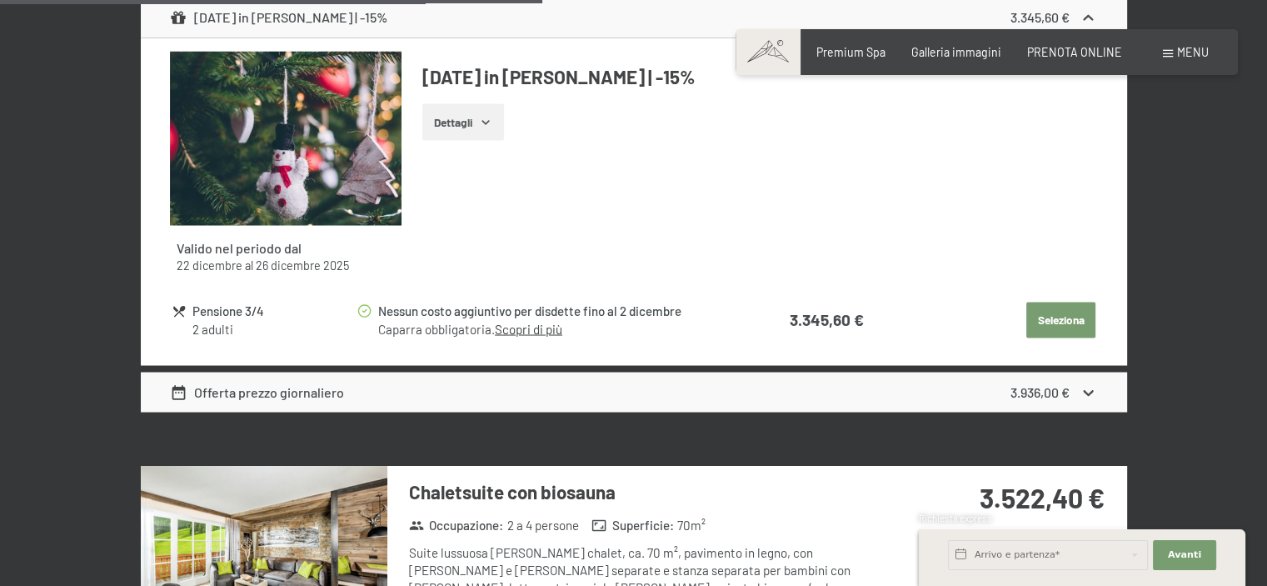
scroll to position [3165, 0]
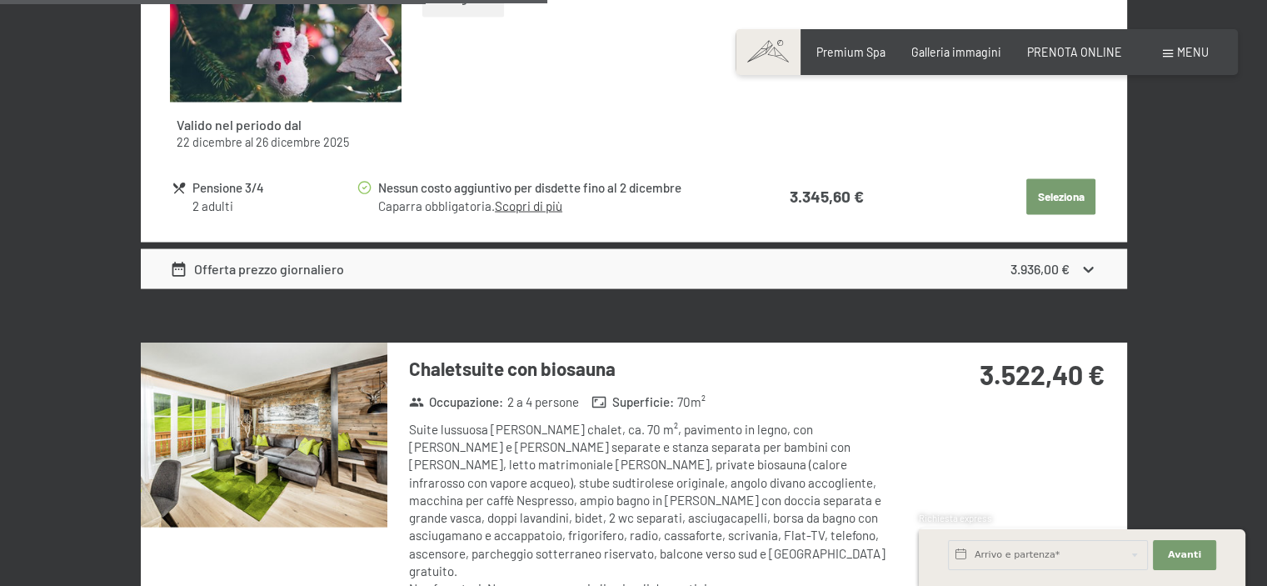
click at [317, 439] on img at bounding box center [264, 434] width 247 height 185
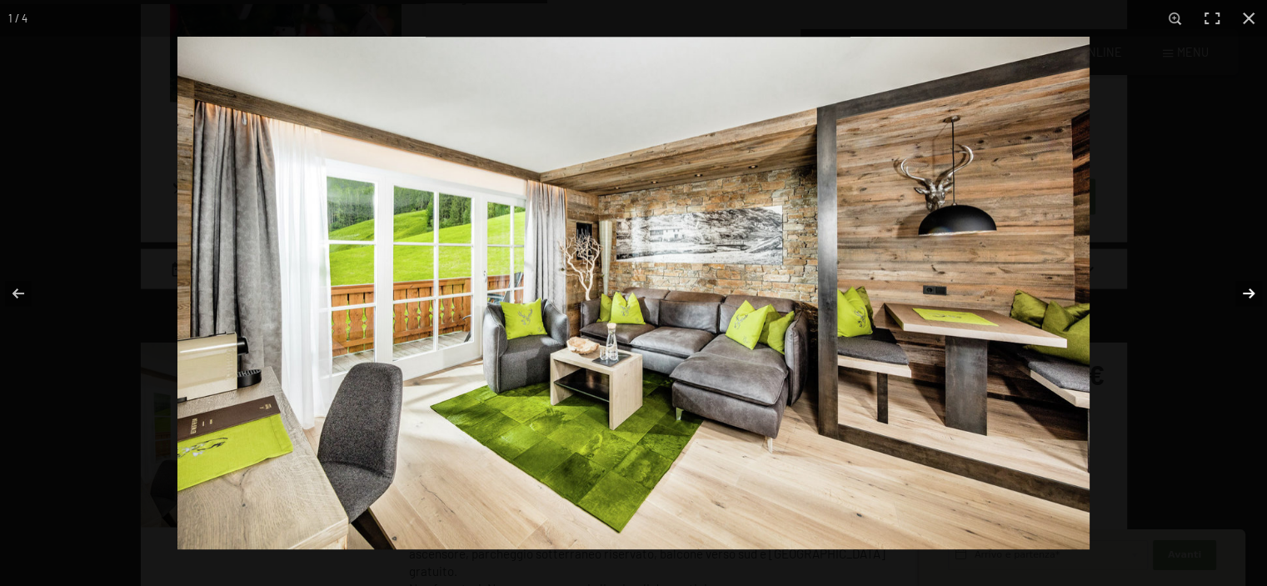
click at [1249, 293] on button "button" at bounding box center [1238, 293] width 58 height 83
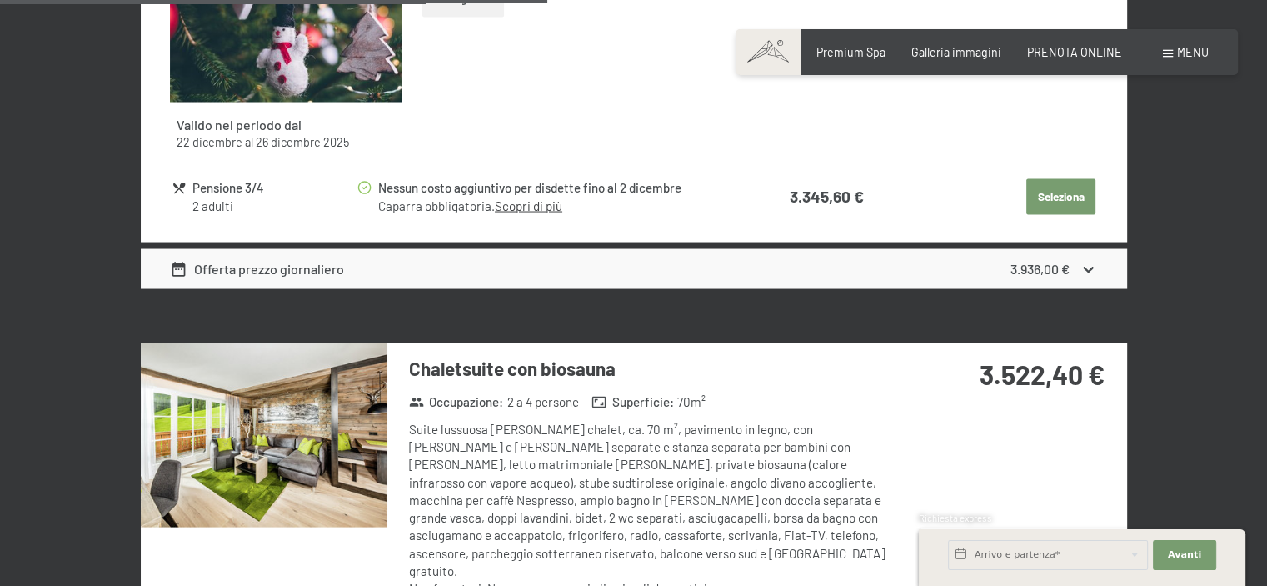
click at [0, 0] on button "button" at bounding box center [0, 0] width 0 height 0
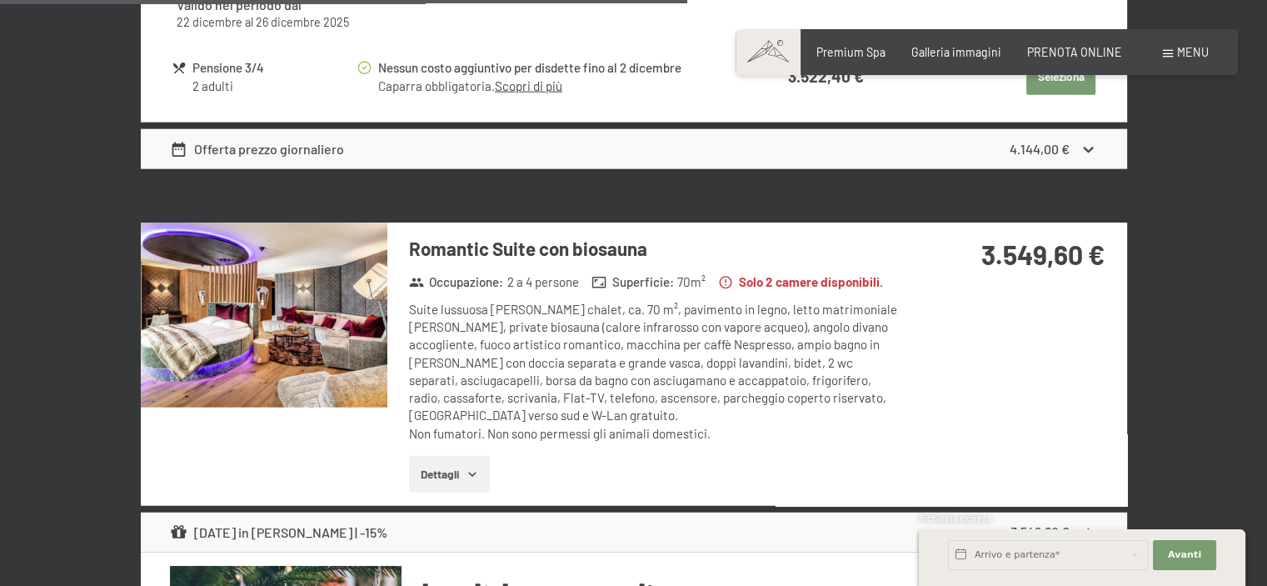
scroll to position [4082, 0]
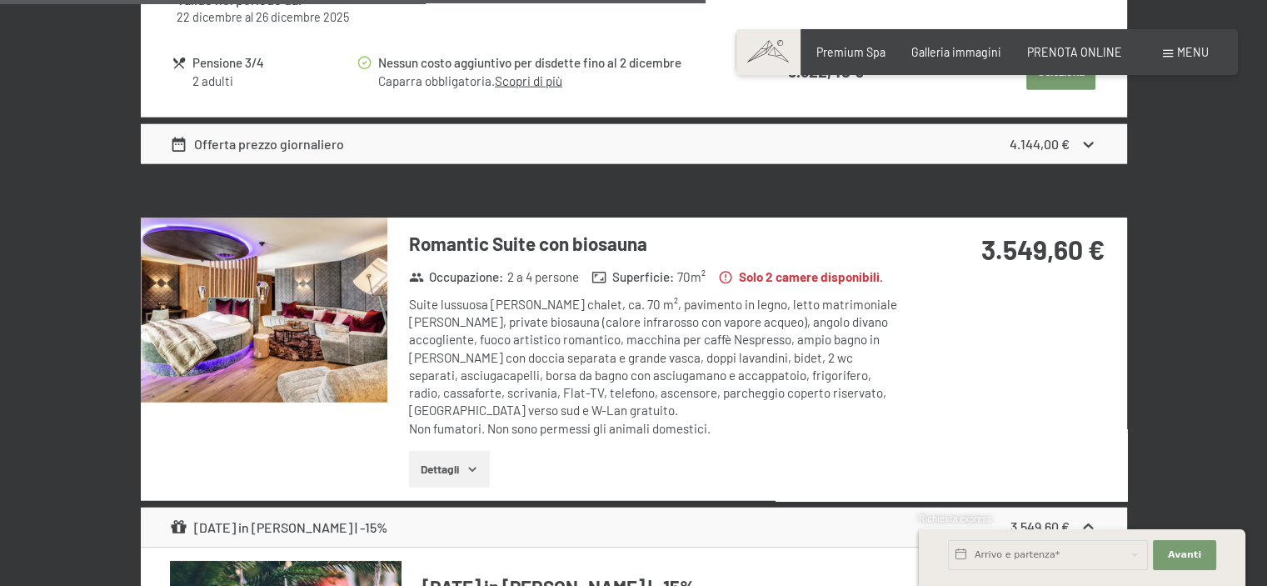
click at [371, 335] on img at bounding box center [264, 309] width 247 height 185
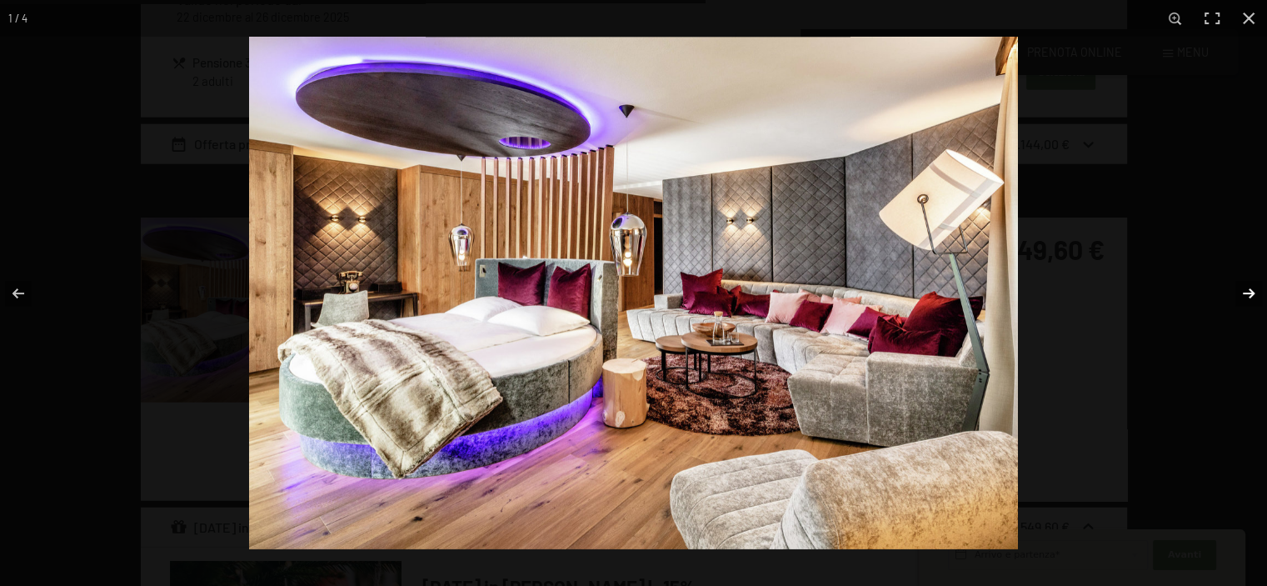
click at [1242, 292] on button "button" at bounding box center [1238, 293] width 58 height 83
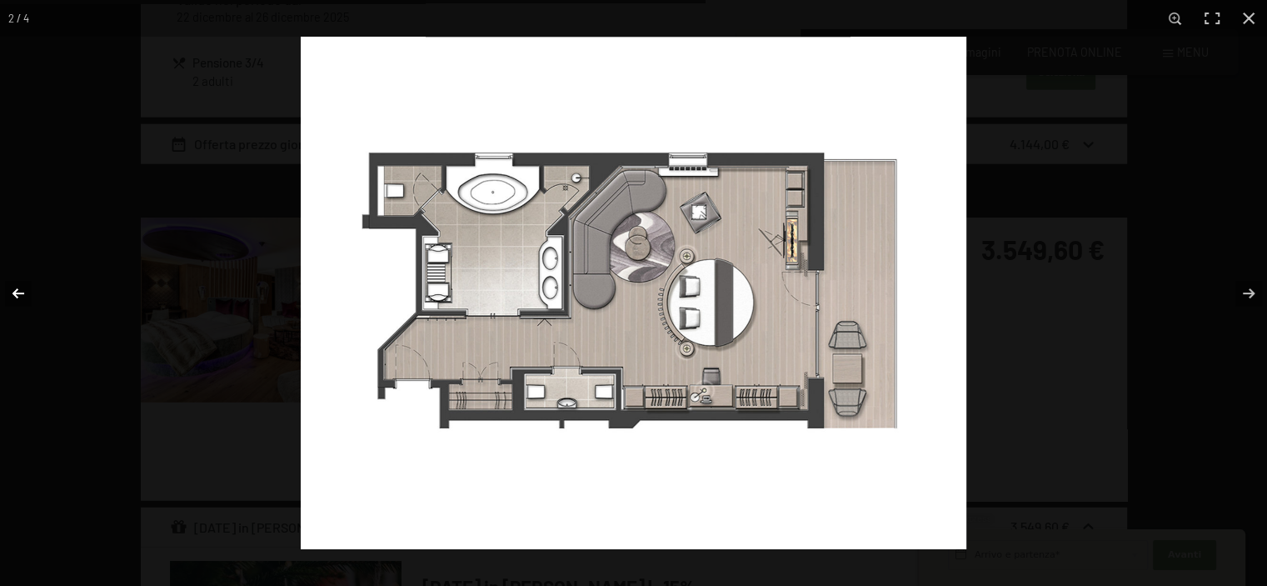
click at [17, 292] on button "button" at bounding box center [29, 293] width 58 height 83
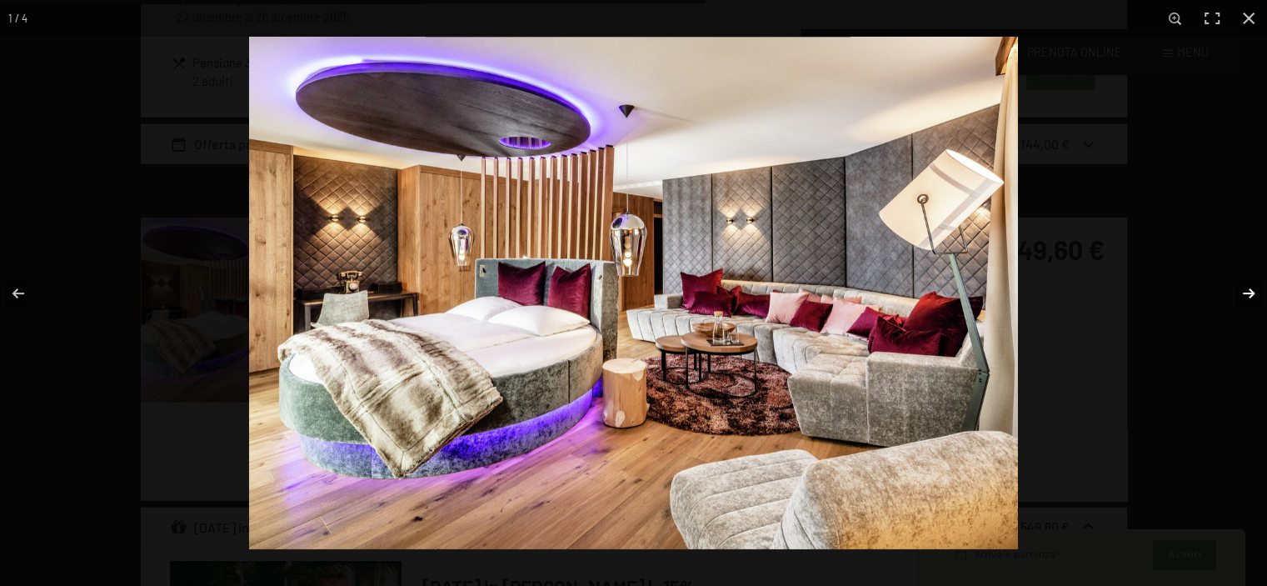
click at [1241, 290] on button "button" at bounding box center [1238, 293] width 58 height 83
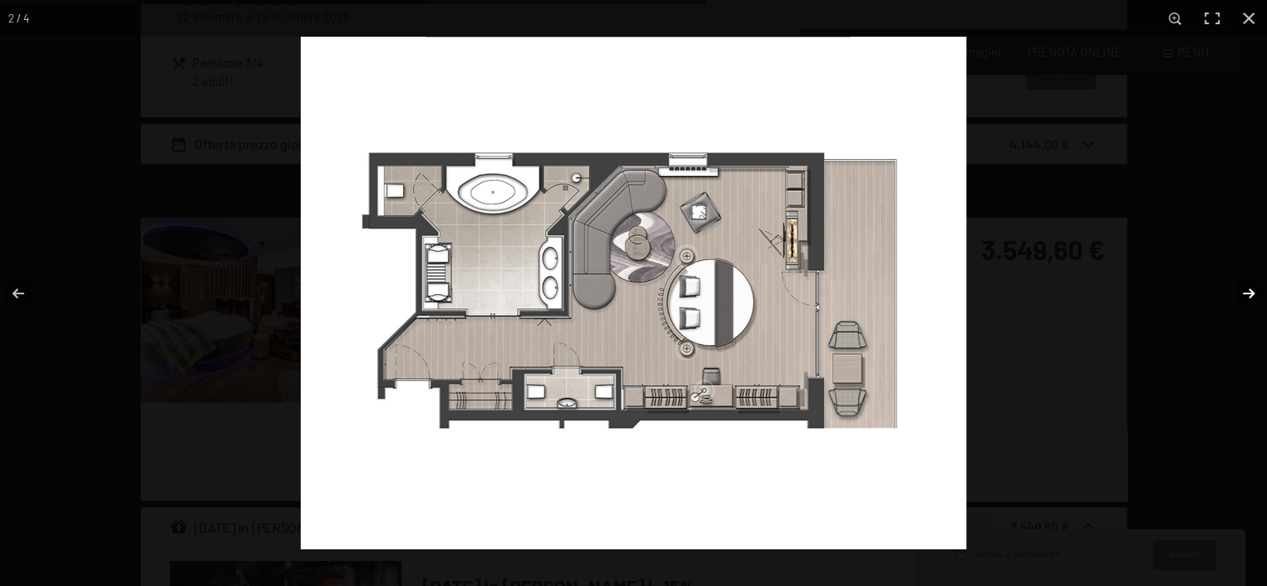
click at [1244, 292] on button "button" at bounding box center [1238, 293] width 58 height 83
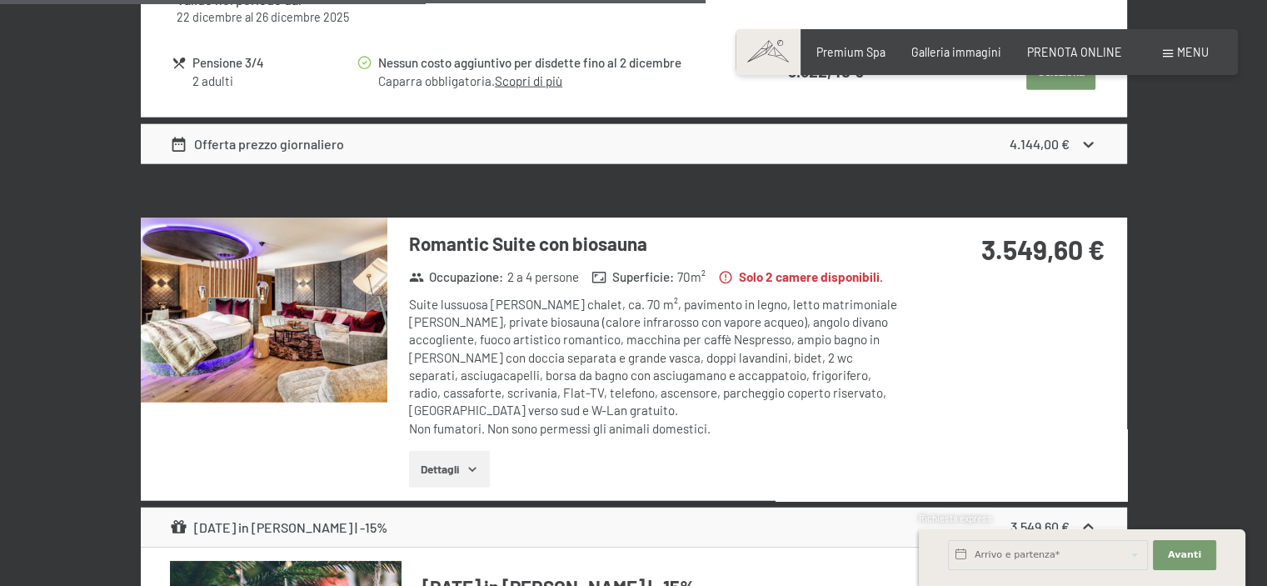
click at [0, 0] on button "button" at bounding box center [0, 0] width 0 height 0
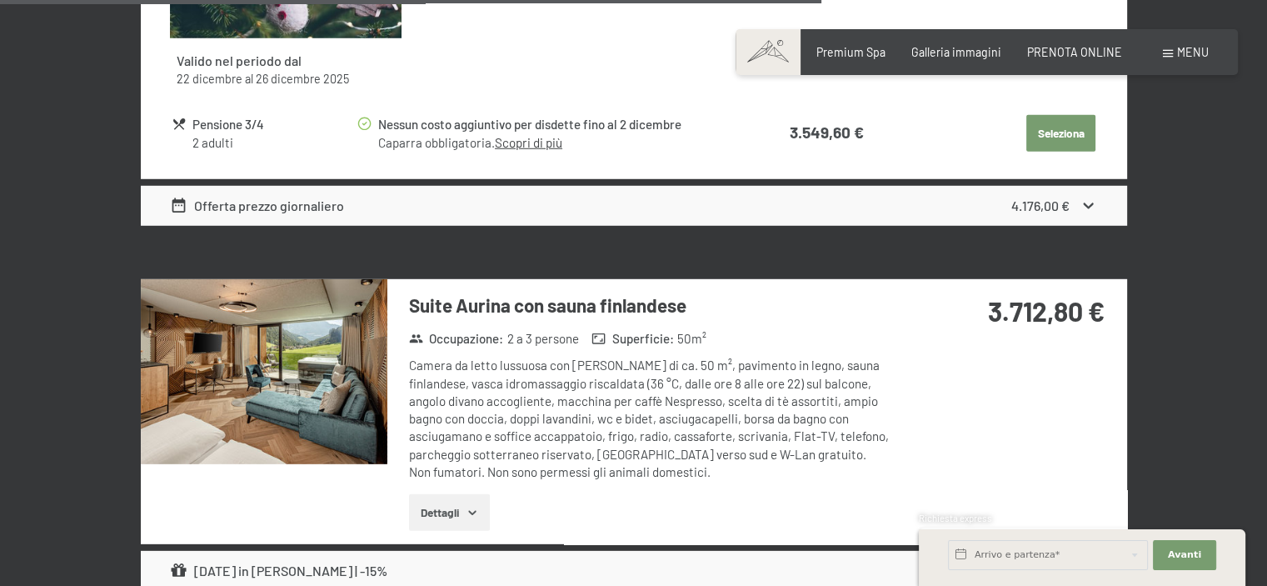
scroll to position [4748, 0]
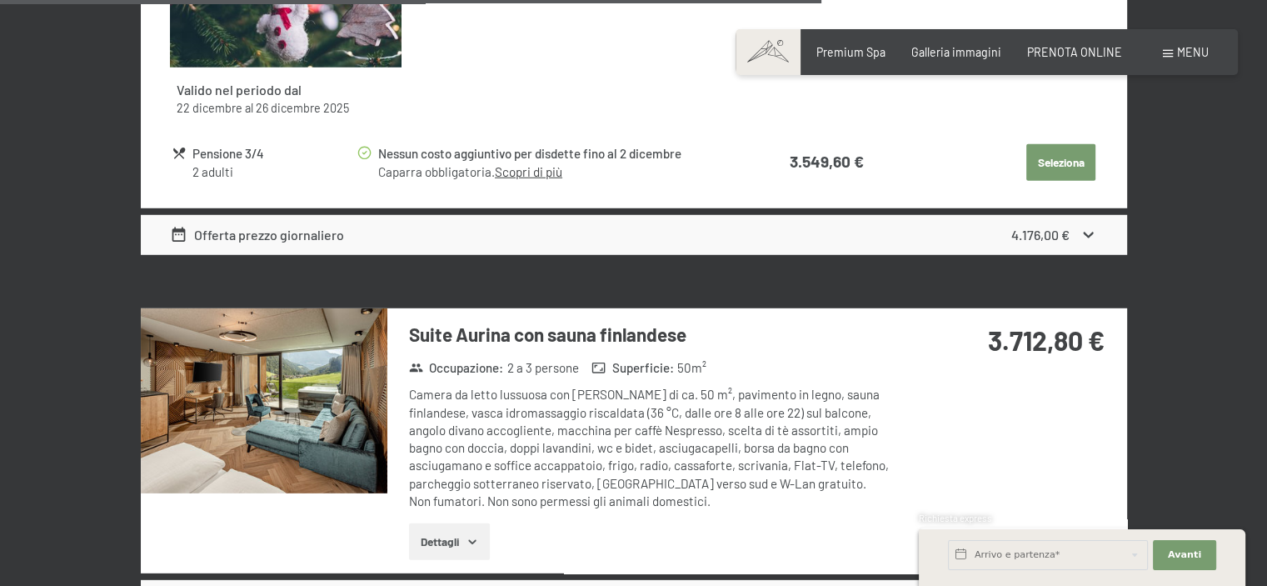
click at [260, 389] on img at bounding box center [264, 400] width 247 height 185
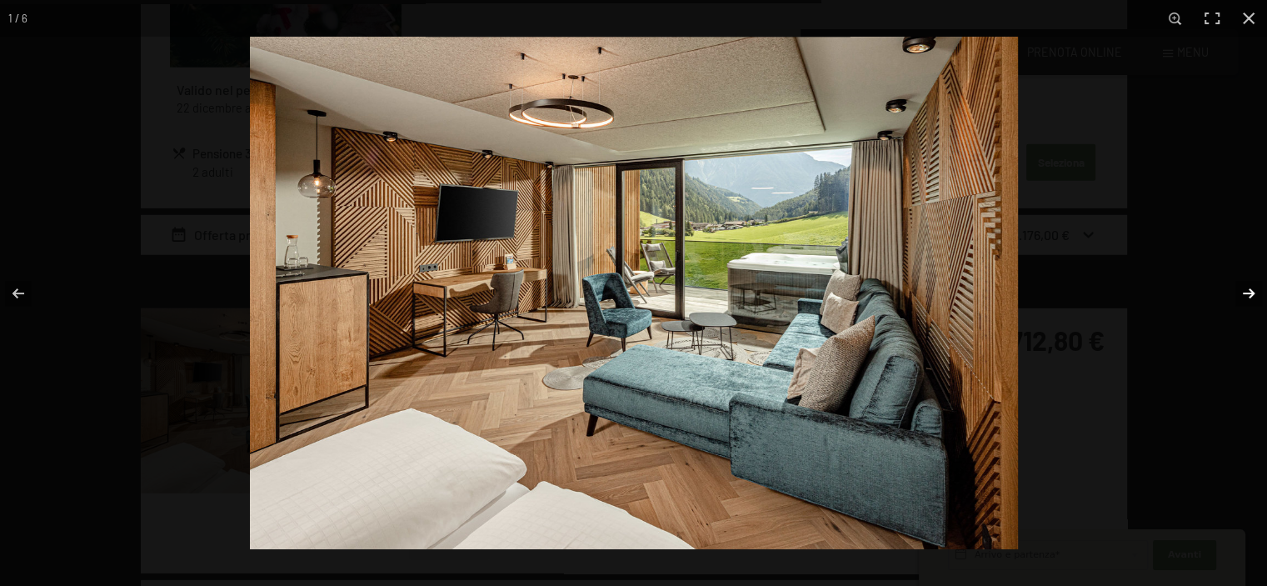
click at [1246, 292] on button "button" at bounding box center [1238, 293] width 58 height 83
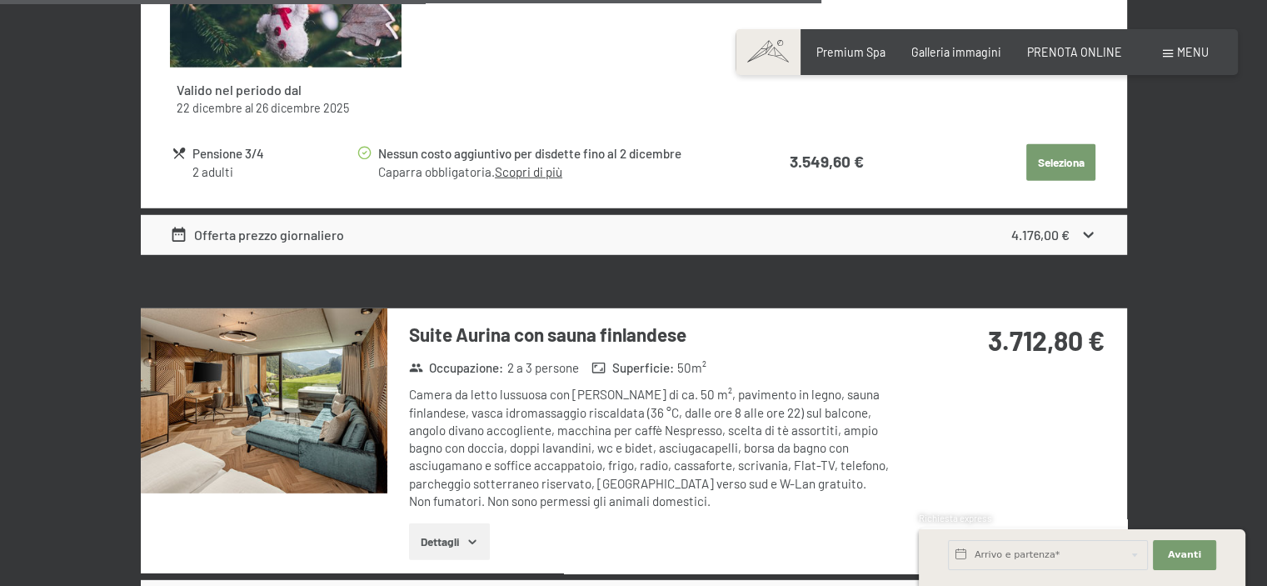
click at [0, 0] on button "button" at bounding box center [0, 0] width 0 height 0
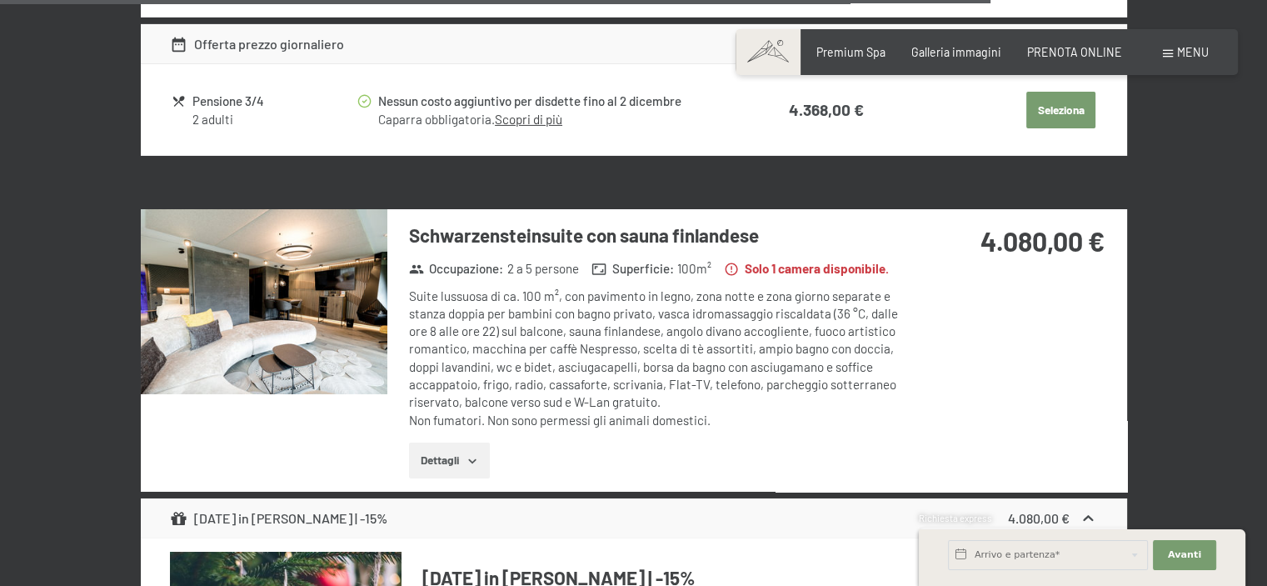
scroll to position [5664, 0]
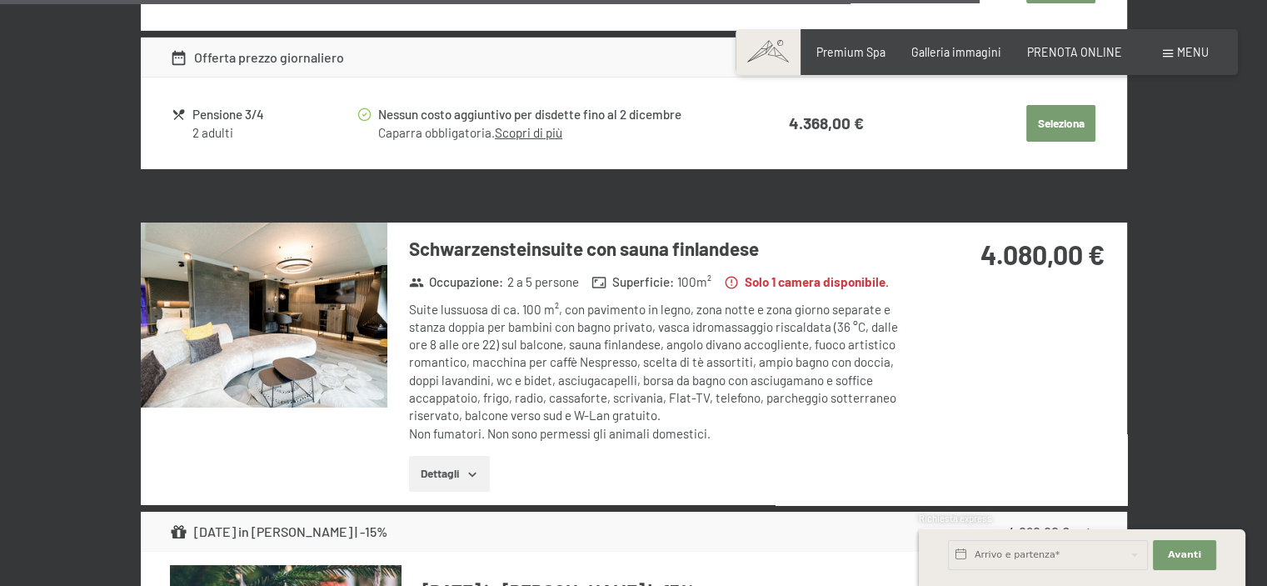
click at [358, 347] on img at bounding box center [264, 314] width 247 height 185
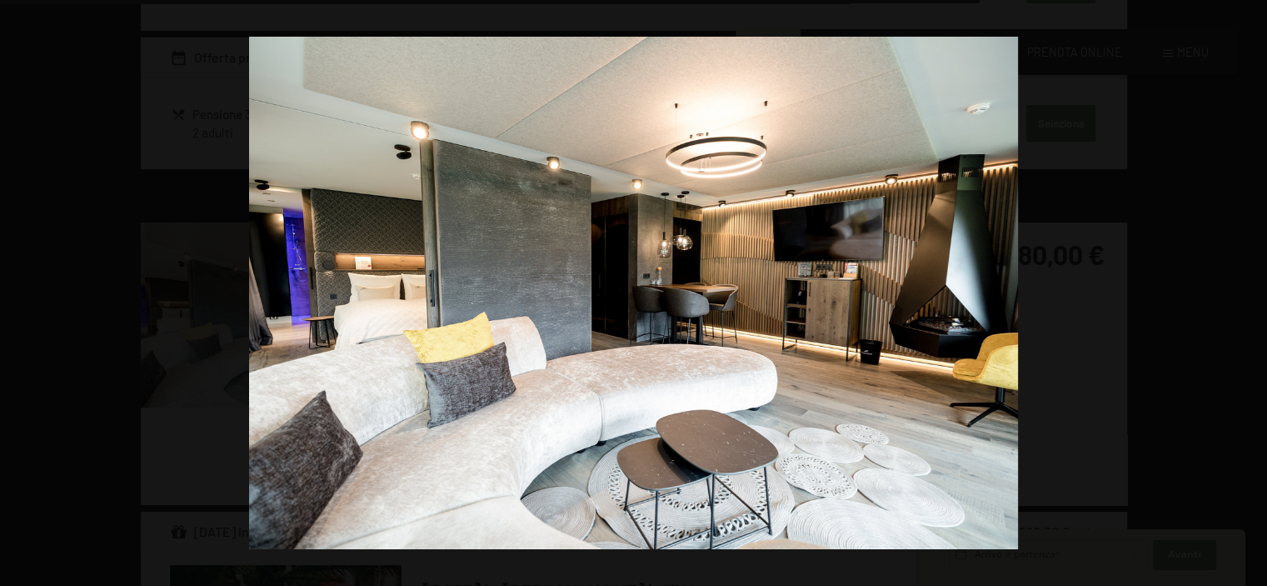
click at [1249, 296] on button "button" at bounding box center [1238, 293] width 58 height 83
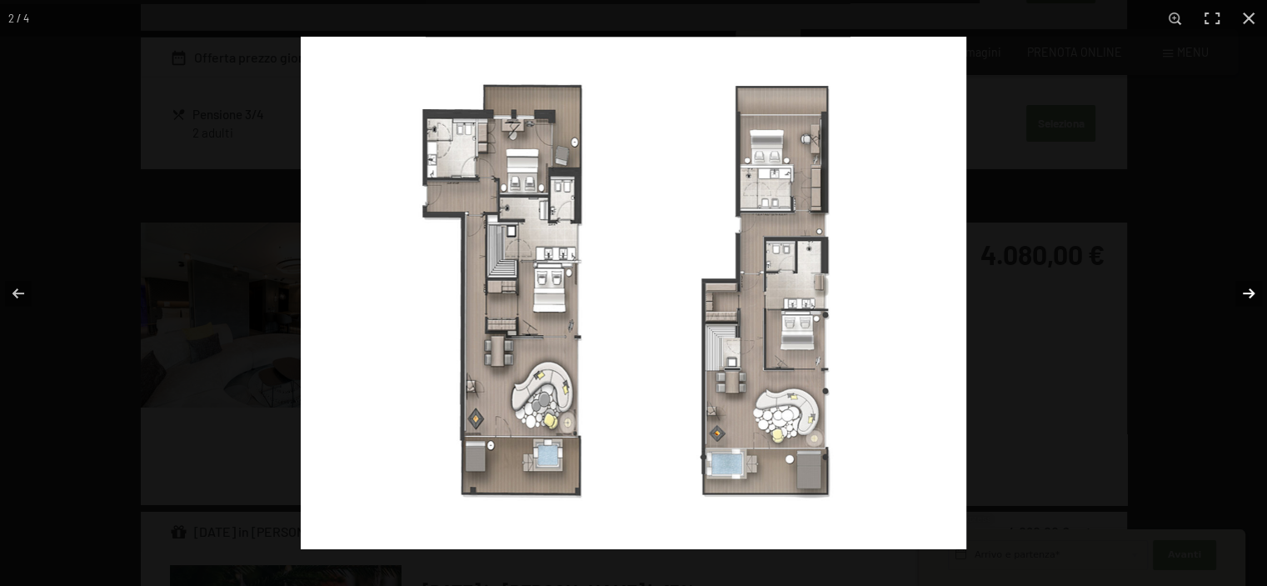
click at [1245, 289] on button "button" at bounding box center [1238, 293] width 58 height 83
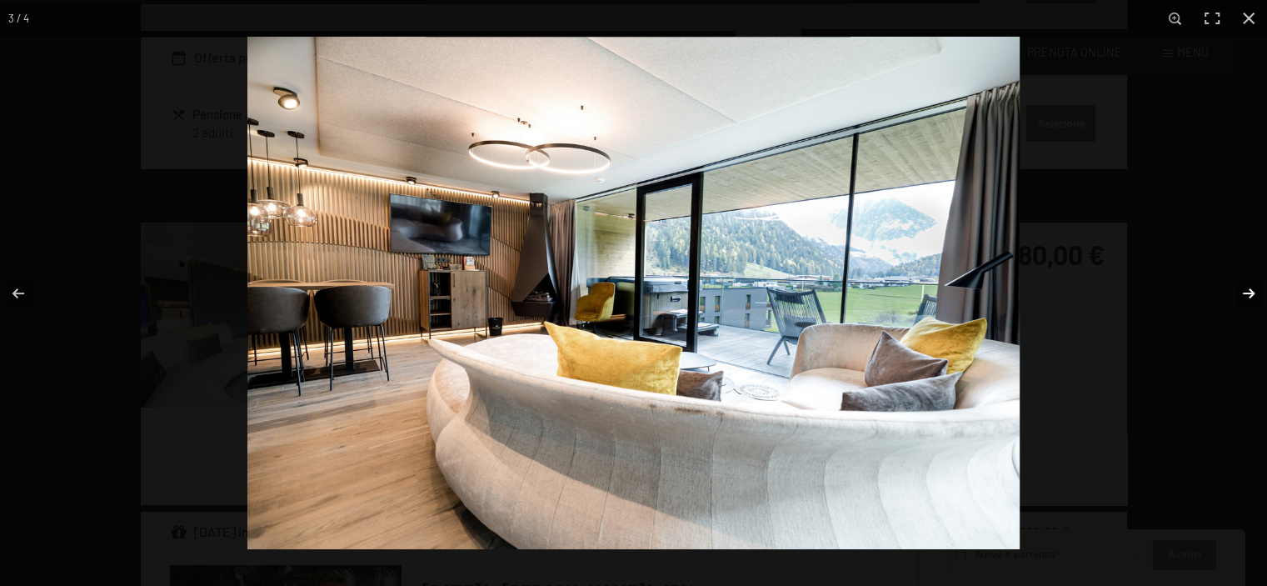
click at [1246, 292] on button "button" at bounding box center [1238, 293] width 58 height 83
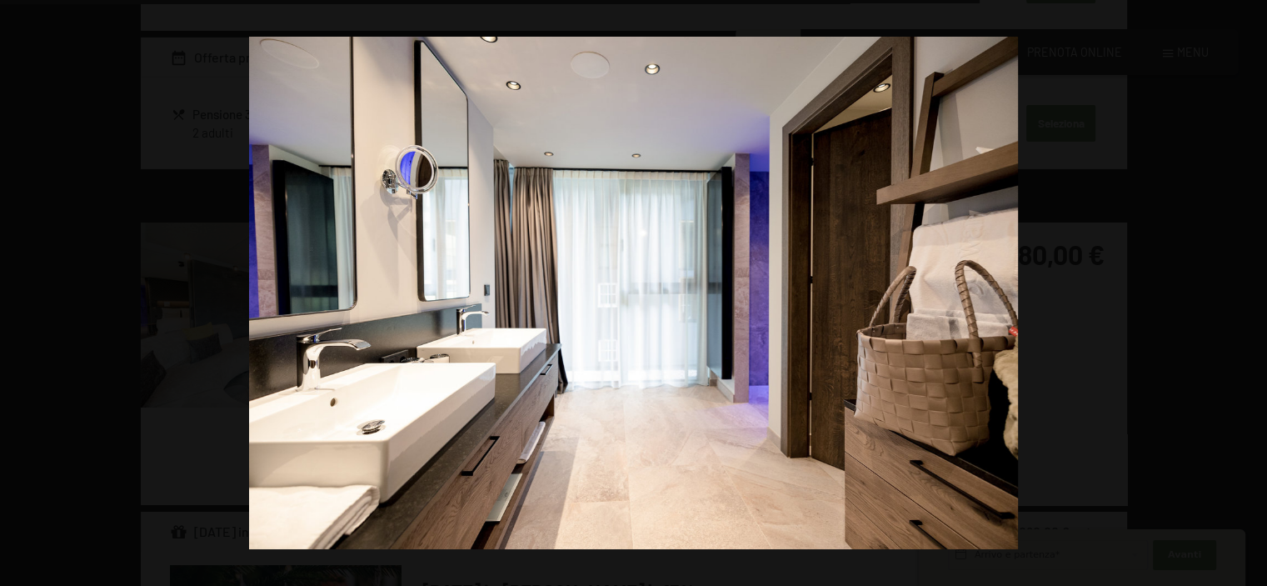
click at [1246, 292] on button "button" at bounding box center [1238, 293] width 58 height 83
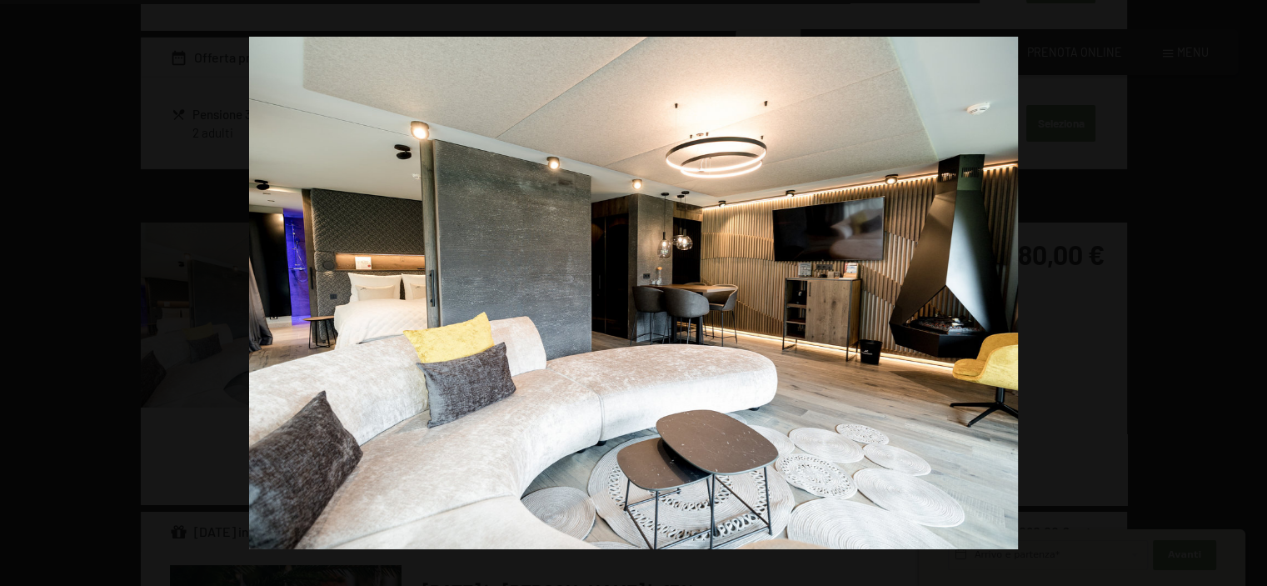
click at [1246, 292] on button "button" at bounding box center [1238, 293] width 58 height 83
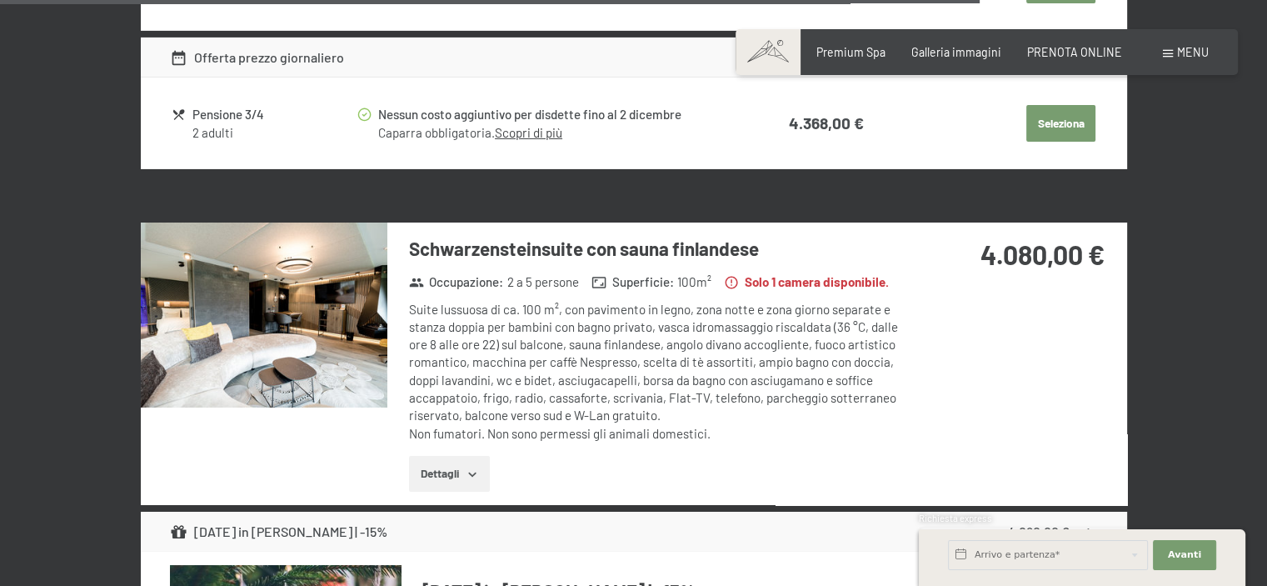
click at [0, 0] on button "button" at bounding box center [0, 0] width 0 height 0
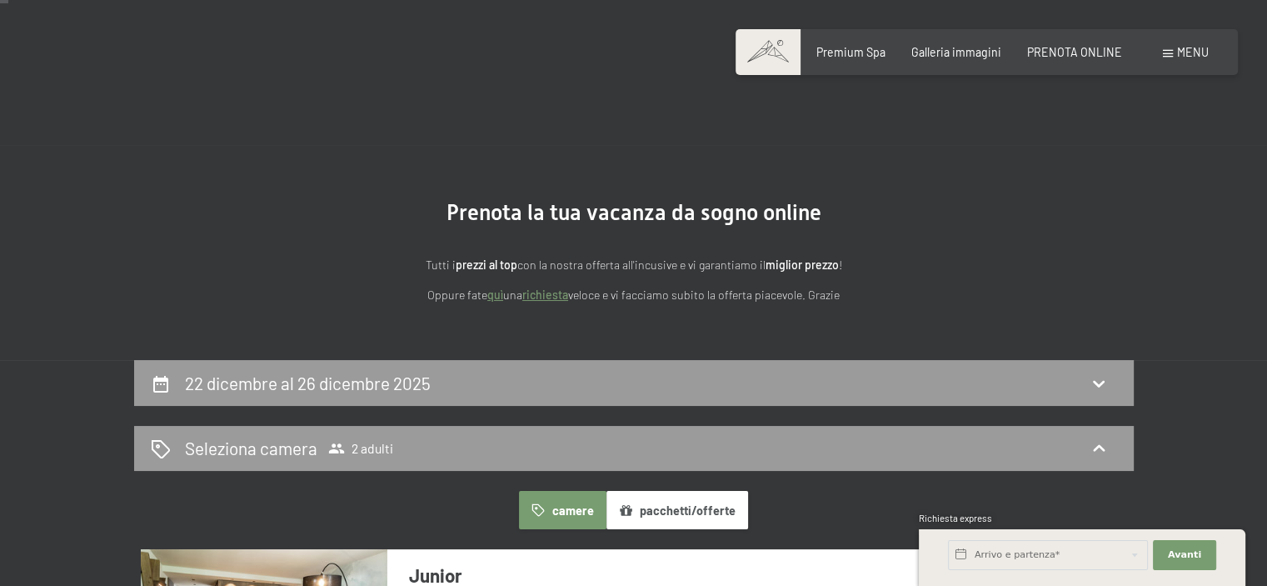
scroll to position [0, 0]
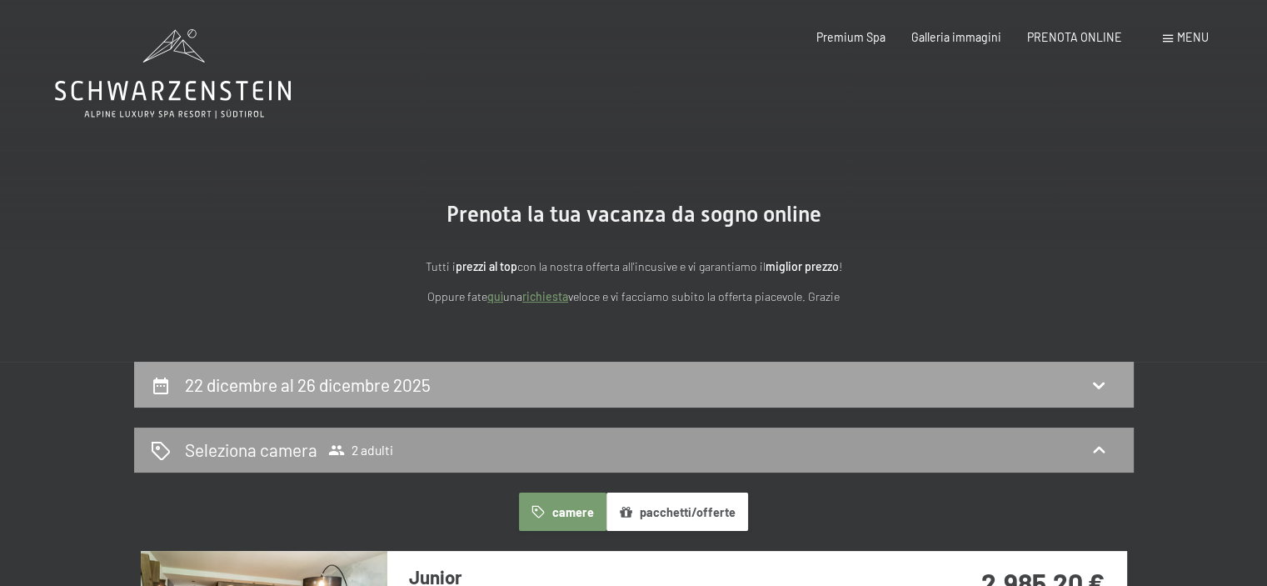
click at [593, 392] on div "22 dicembre al 26 dicembre 2025" at bounding box center [634, 384] width 966 height 24
select select "[DATE]"
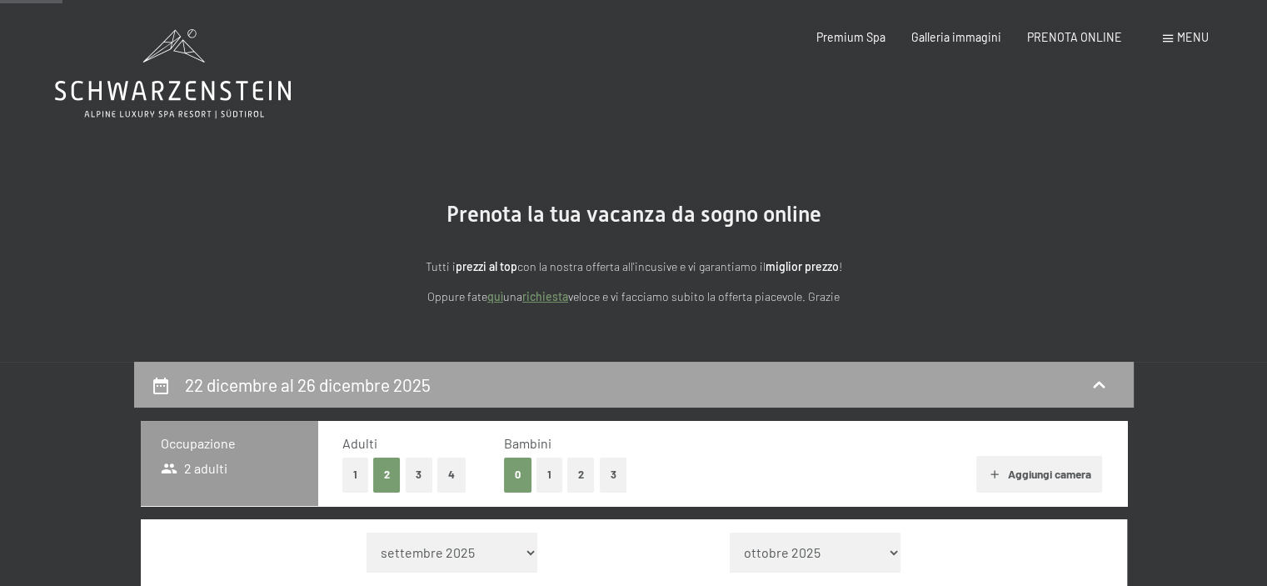
scroll to position [361, 0]
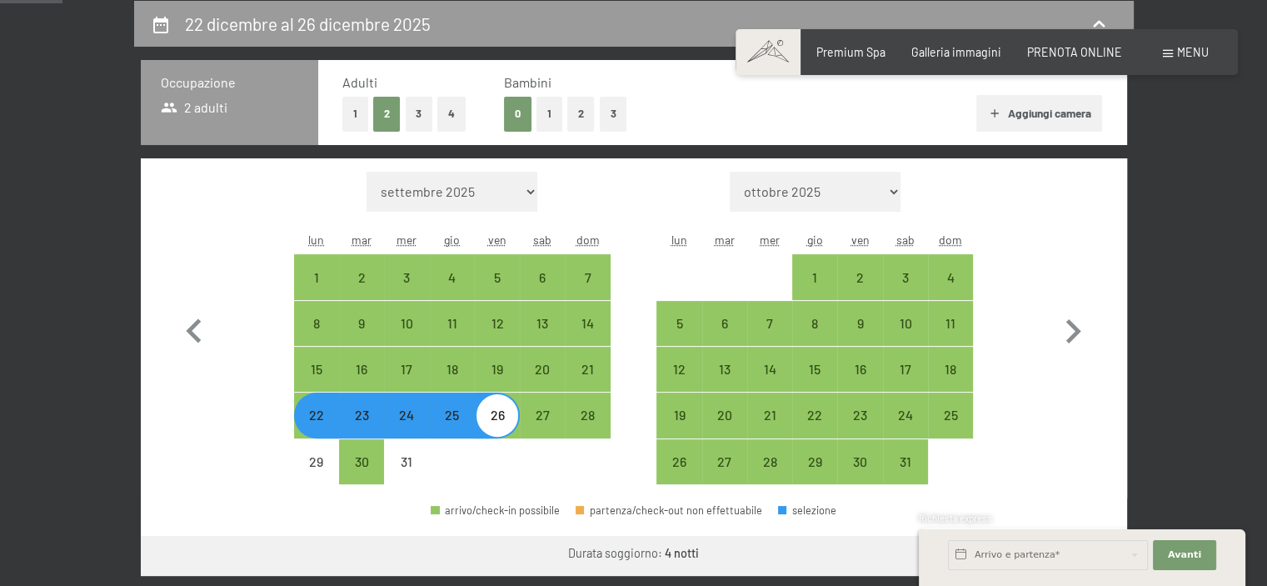
click at [553, 121] on button "1" at bounding box center [549, 114] width 26 height 34
select select "[DATE]"
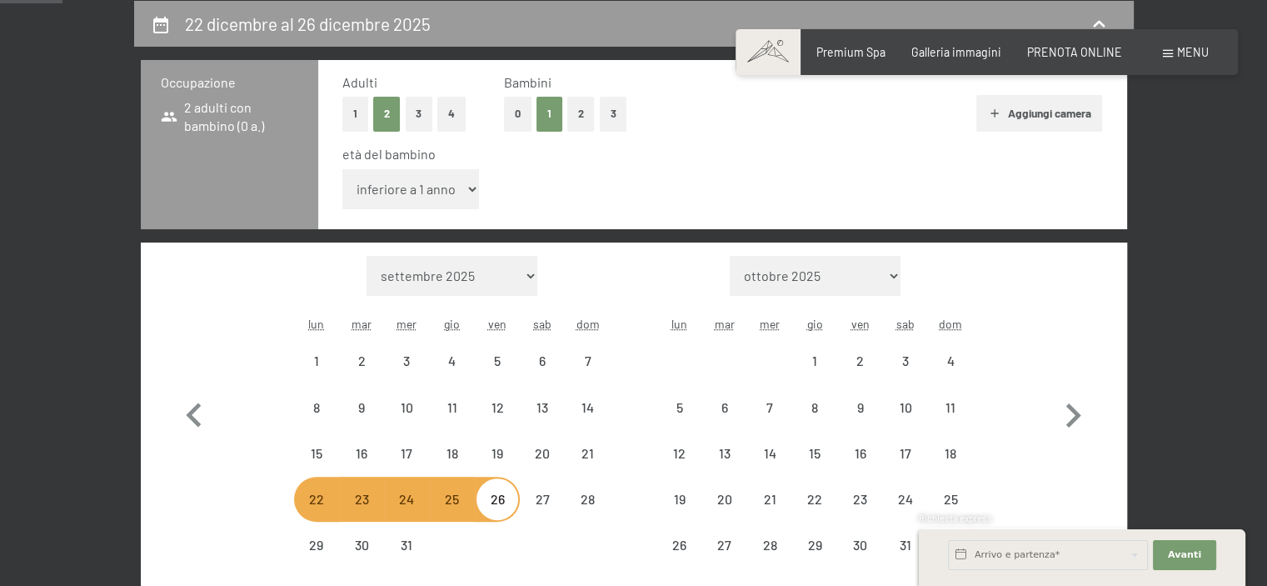
select select "[DATE]"
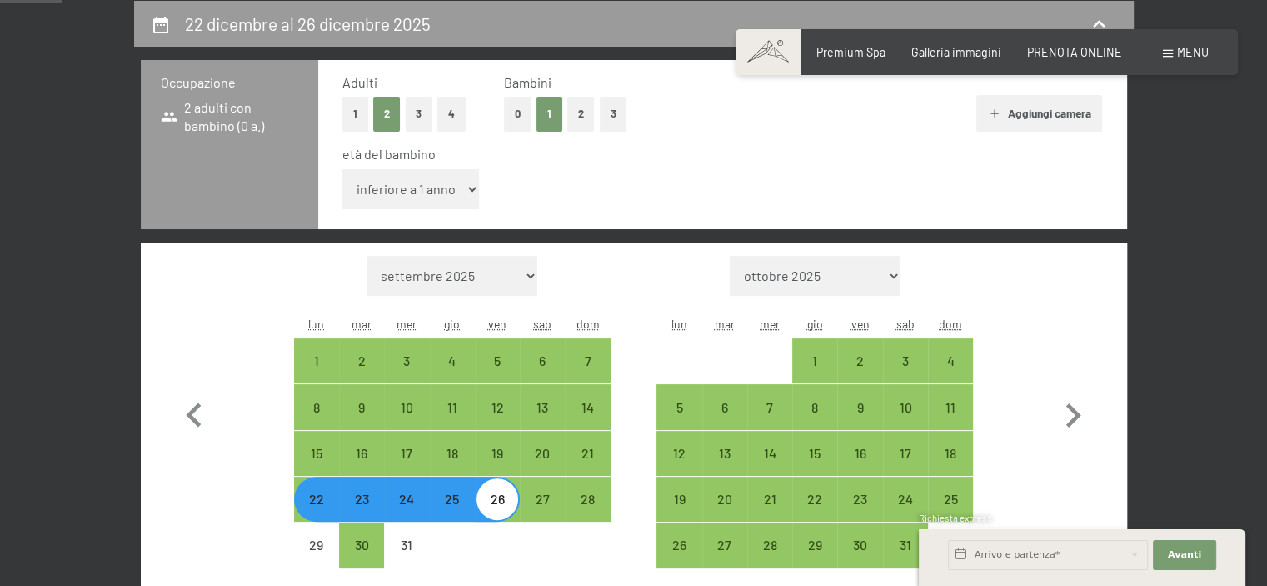
click at [556, 269] on form "Mese/anno settembre 2025 ottobre 2025 novembre 2025 dicembre 2025 gennaio 2026 …" at bounding box center [452, 276] width 317 height 40
click at [425, 188] on select "inferiore a 1 anno 1 anno 2 anni 3 anni 4 anni 5 anni 6 anni 7 anni 8 anni 9 an…" at bounding box center [410, 189] width 137 height 40
click at [342, 169] on select "inferiore a 1 anno 1 anno 2 anni 3 anni 4 anni 5 anni 6 anni 7 anni 8 anni 9 an…" at bounding box center [410, 189] width 137 height 40
click at [406, 193] on select "inferiore a 1 anno 1 anno 2 anni 3 anni 4 anni 5 anni 6 anni 7 anni 8 anni 9 an…" at bounding box center [410, 189] width 137 height 40
select select "1"
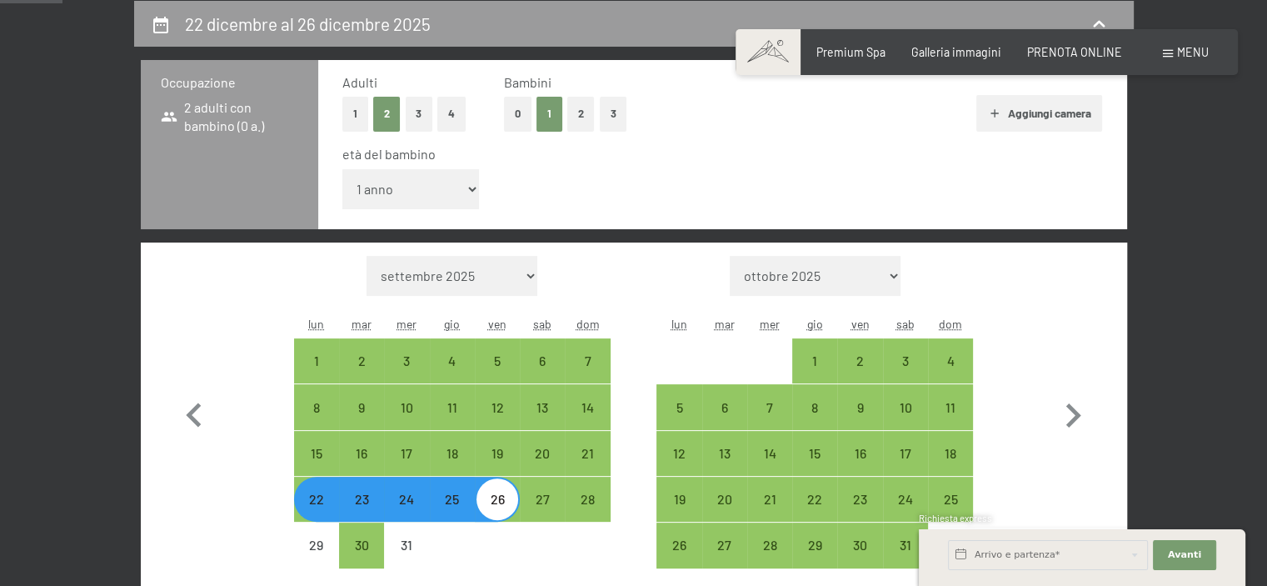
click at [342, 169] on select "inferiore a 1 anno 1 anno 2 anni 3 anni 4 anni 5 anni 6 anni 7 anni 8 anni 9 an…" at bounding box center [410, 189] width 137 height 40
select select "[DATE]"
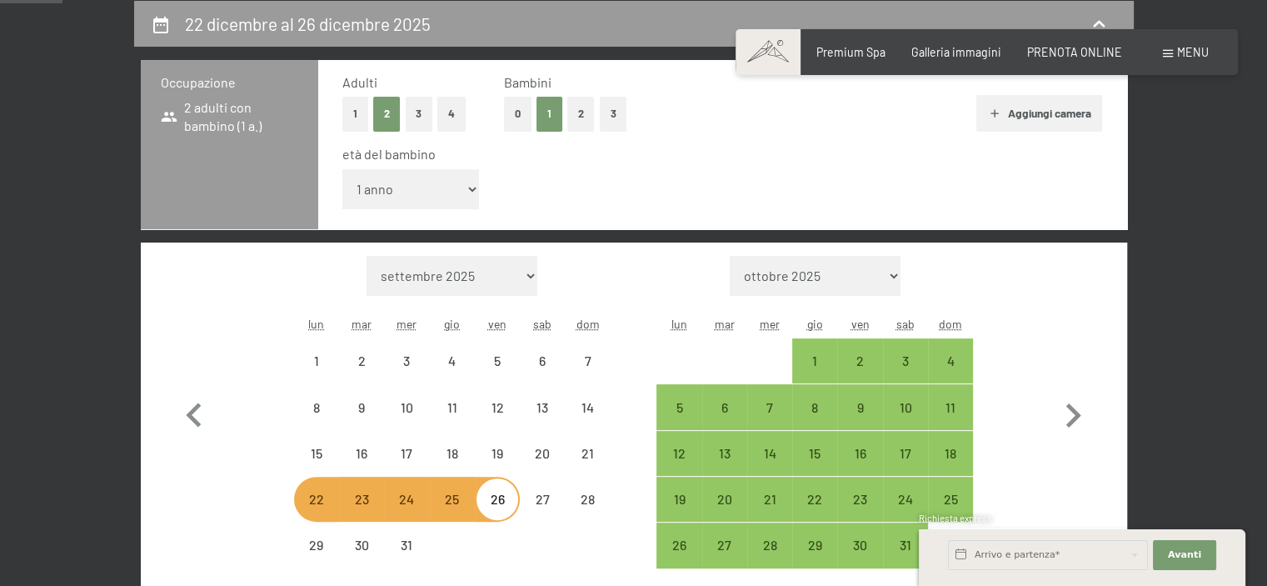
select select "[DATE]"
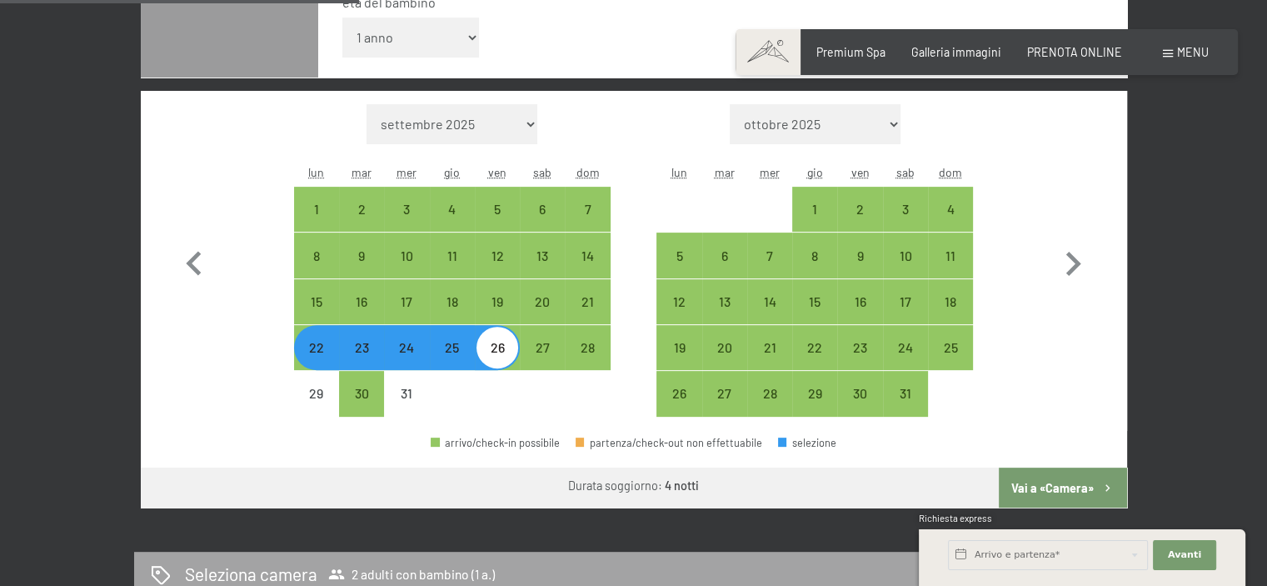
scroll to position [527, 0]
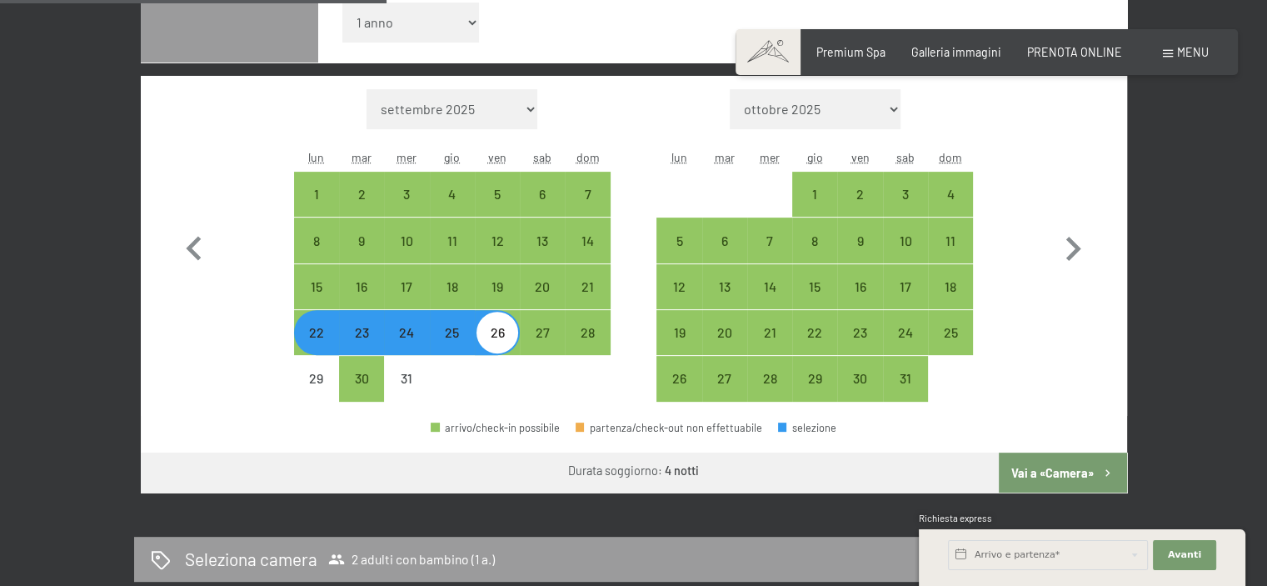
click at [1050, 474] on button "Vai a «Camera»" at bounding box center [1062, 472] width 127 height 40
select select "[DATE]"
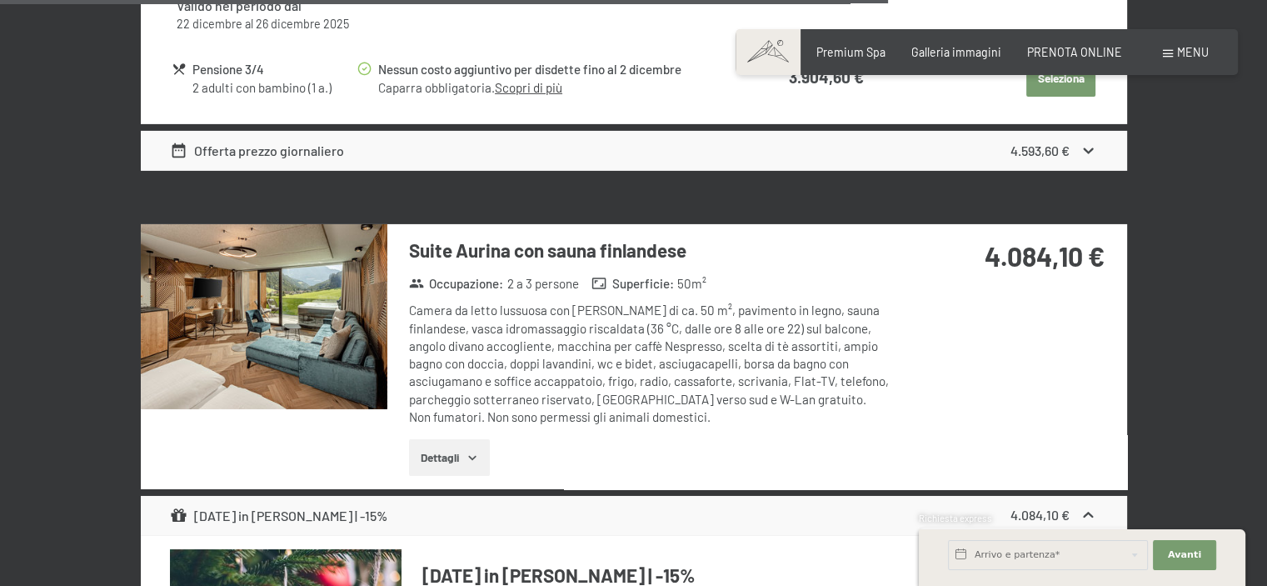
scroll to position [5525, 0]
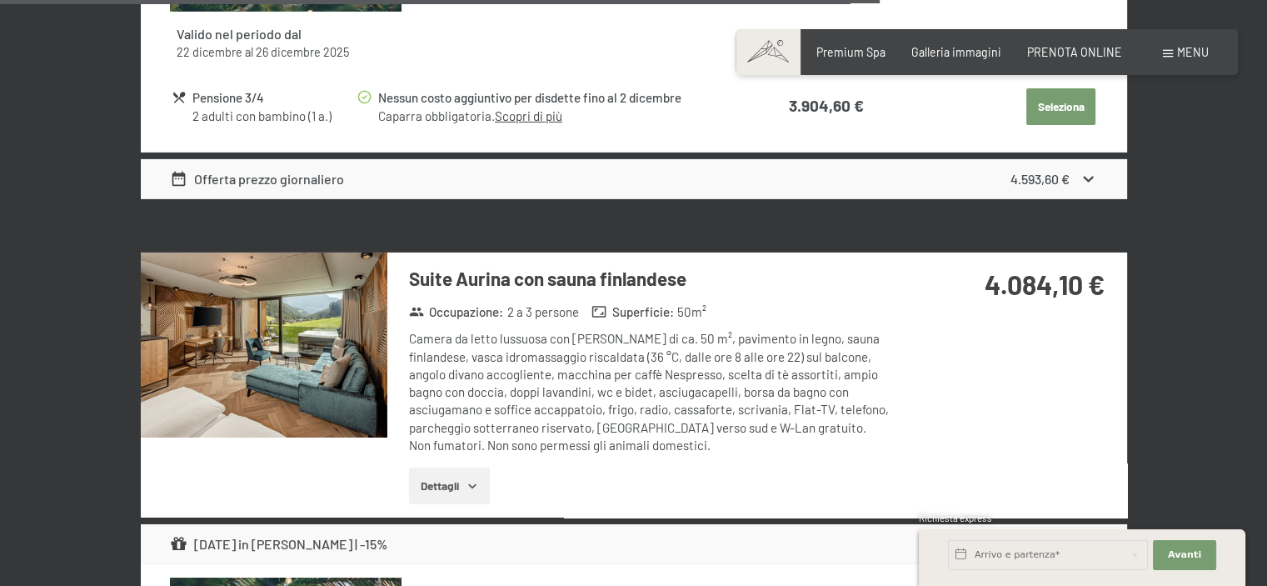
click at [476, 484] on icon "button" at bounding box center [471, 486] width 7 height 4
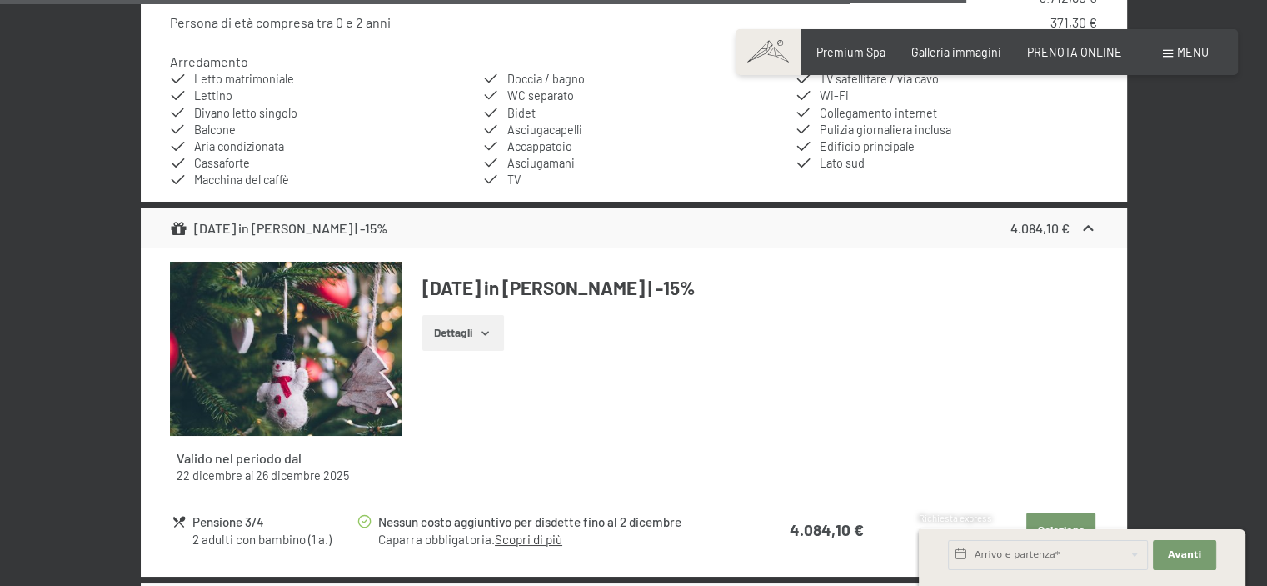
scroll to position [6025, 0]
